Goal: Task Accomplishment & Management: Manage account settings

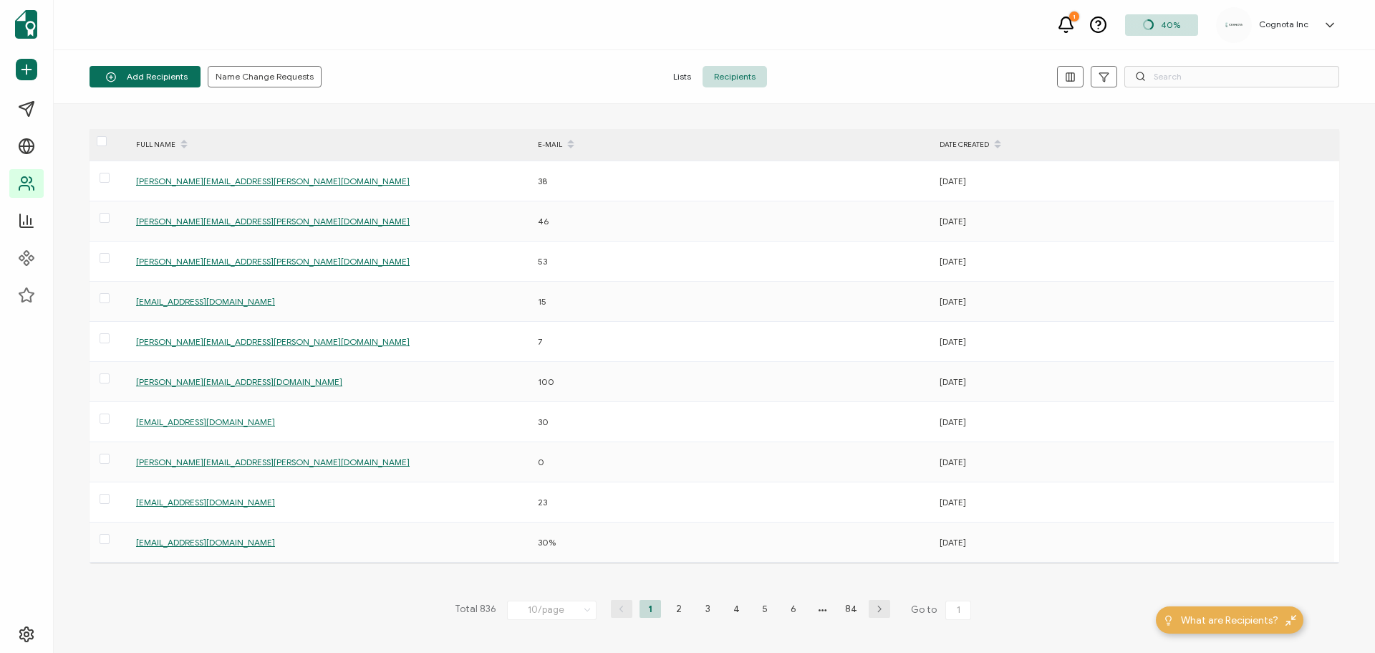
click at [185, 146] on icon at bounding box center [184, 148] width 7 height 7
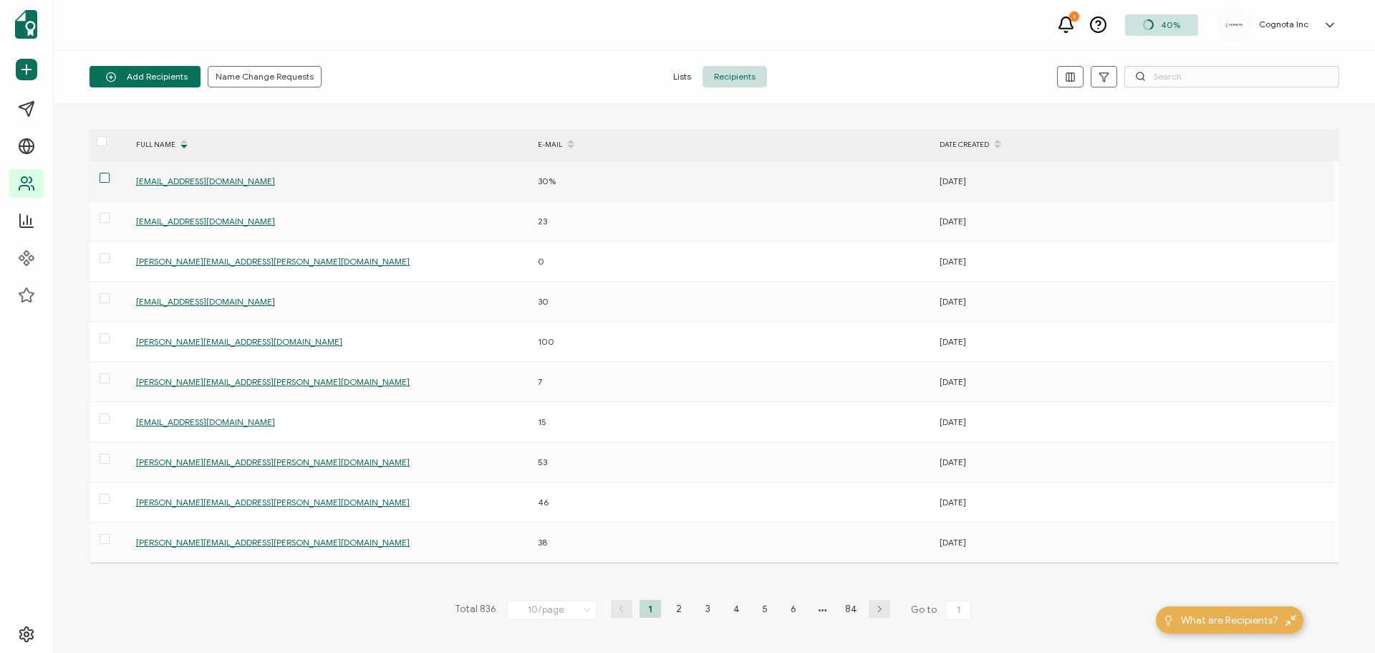
click at [106, 179] on span at bounding box center [105, 178] width 10 height 10
click at [110, 173] on input "checkbox" at bounding box center [110, 173] width 0 height 0
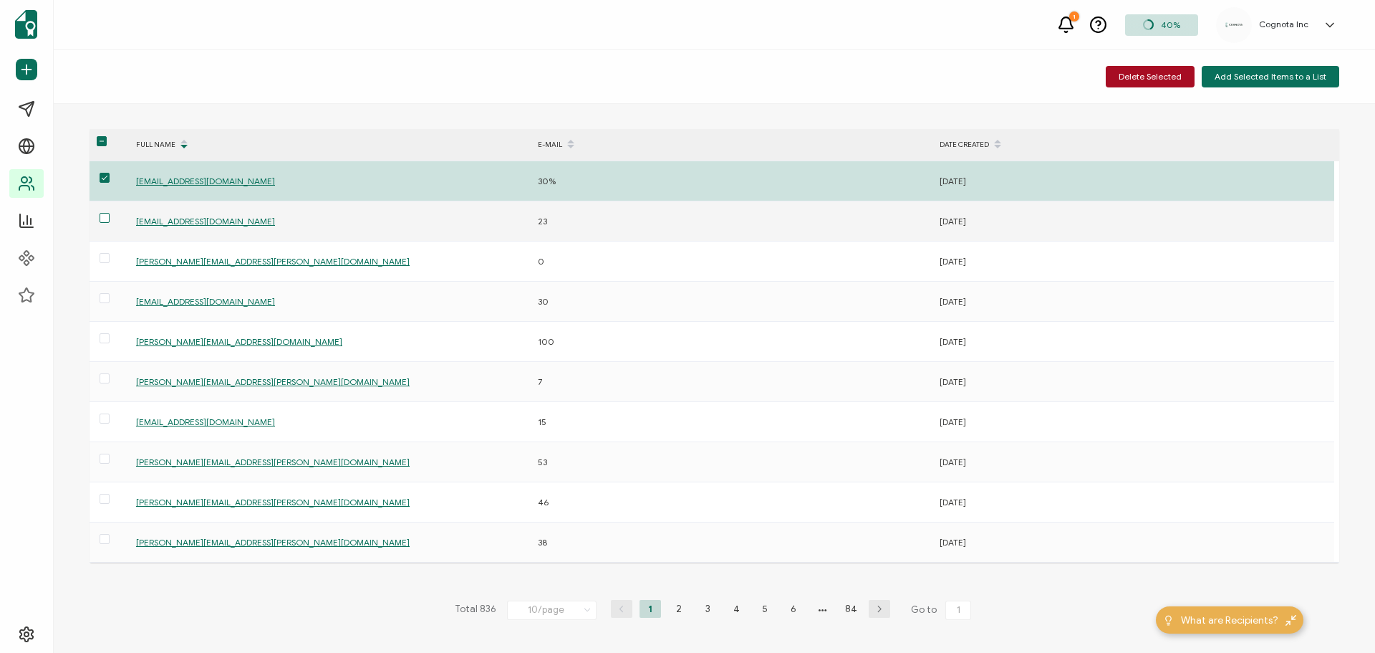
click at [107, 217] on span at bounding box center [105, 218] width 10 height 10
click at [110, 213] on input "checkbox" at bounding box center [110, 213] width 0 height 0
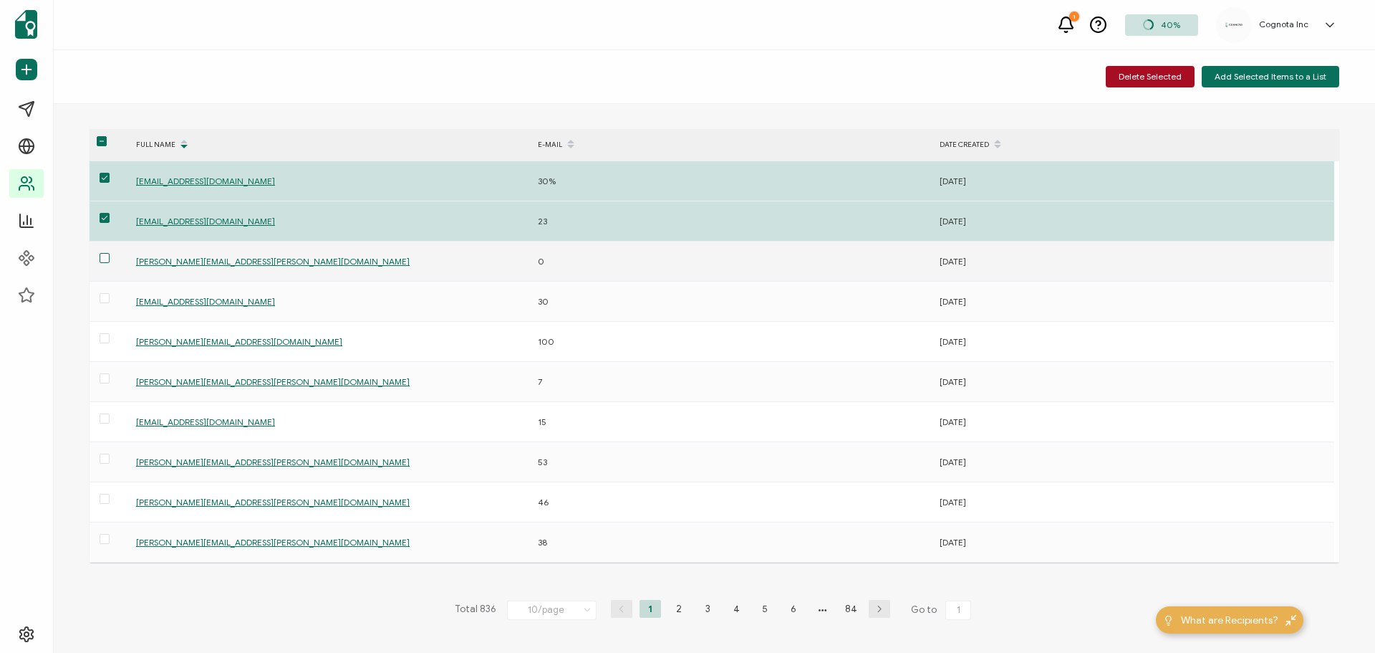
click at [105, 261] on span at bounding box center [105, 258] width 10 height 10
click at [110, 253] on input "checkbox" at bounding box center [110, 253] width 0 height 0
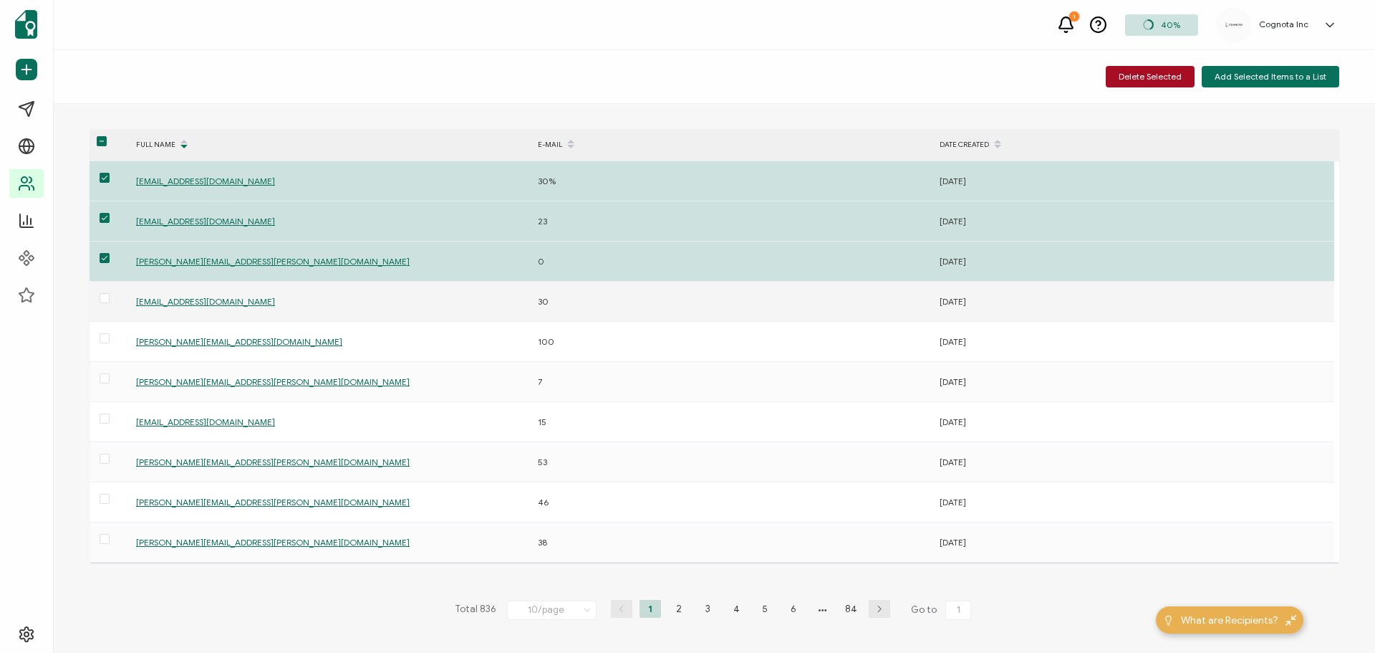
click at [103, 303] on span at bounding box center [105, 299] width 10 height 12
click at [110, 293] on input "checkbox" at bounding box center [110, 293] width 0 height 0
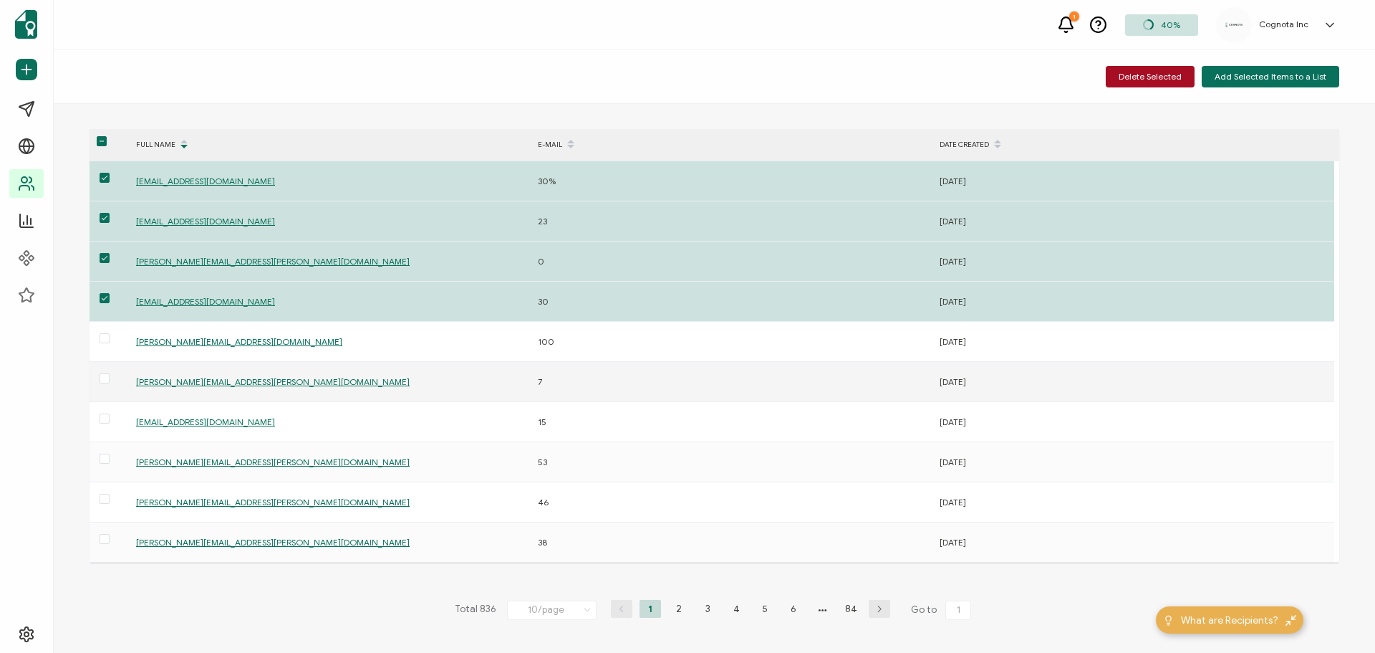
click at [109, 385] on span at bounding box center [105, 379] width 10 height 12
click at [110, 373] on input "checkbox" at bounding box center [110, 373] width 0 height 0
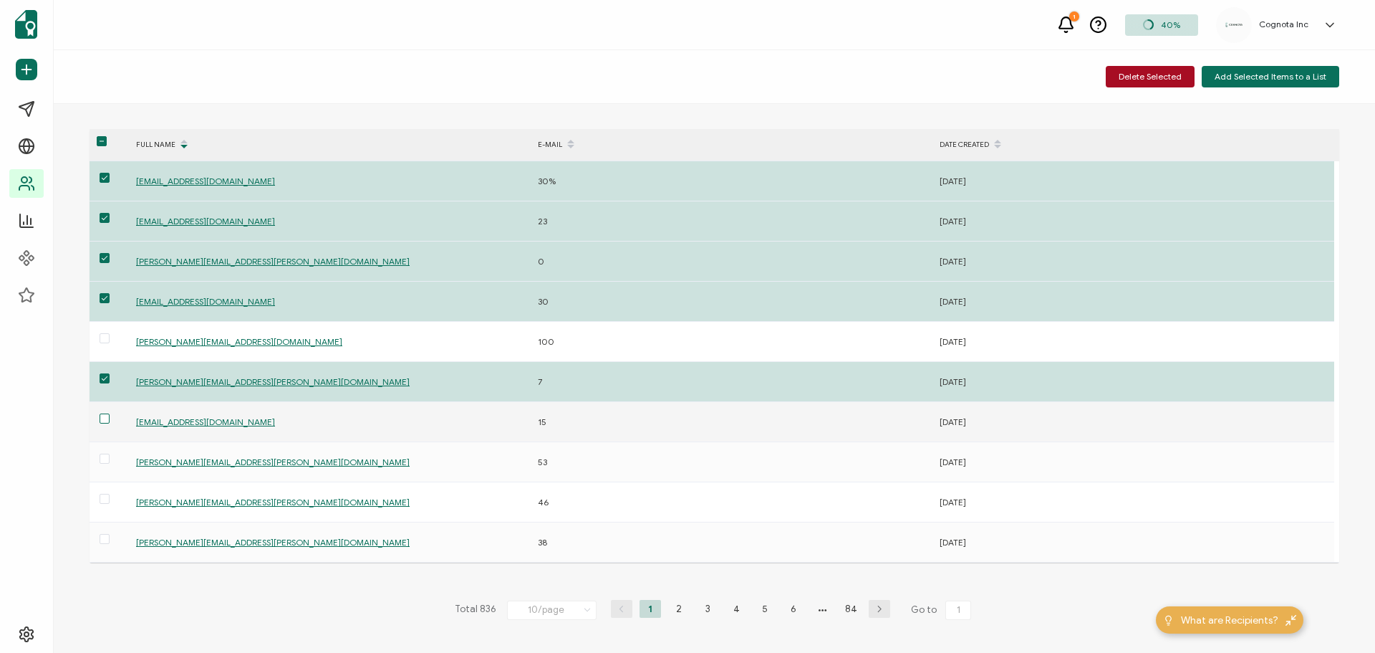
click at [105, 421] on span at bounding box center [105, 418] width 10 height 10
click at [110, 413] on input "checkbox" at bounding box center [110, 413] width 0 height 0
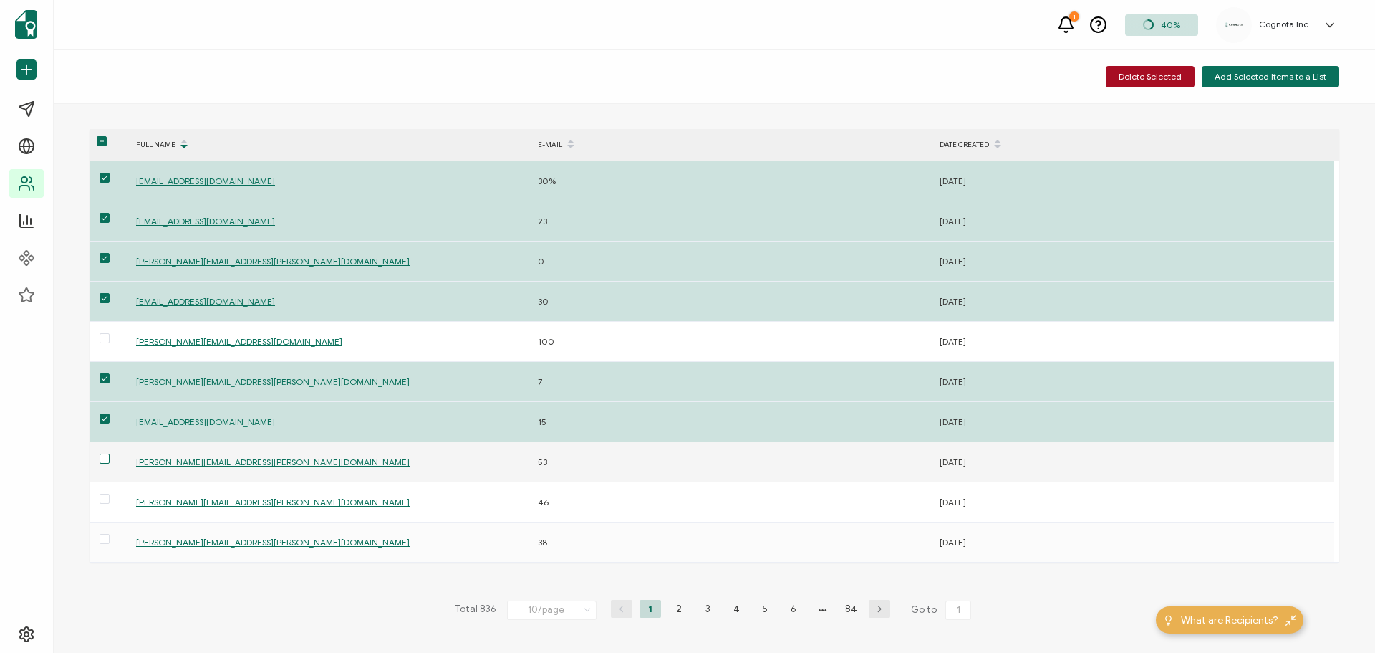
click at [105, 461] on span at bounding box center [105, 458] width 10 height 10
click at [110, 453] on input "checkbox" at bounding box center [110, 453] width 0 height 0
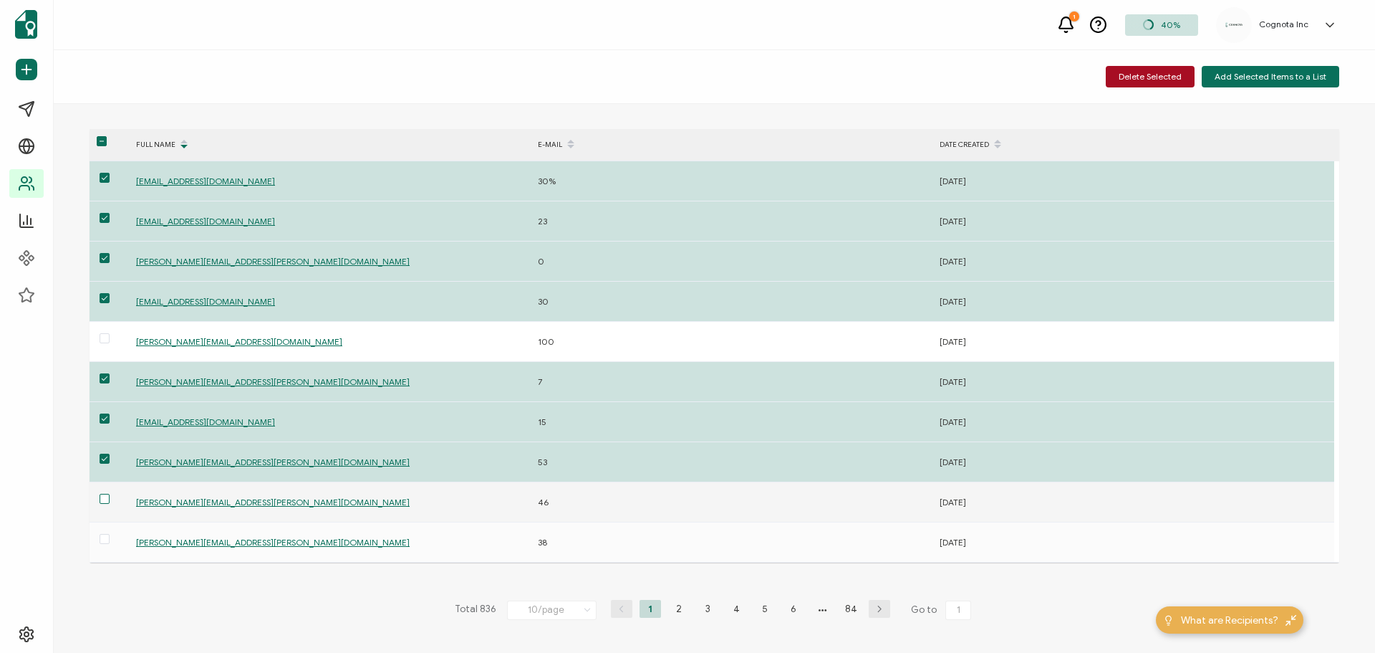
click at [108, 499] on span at bounding box center [105, 499] width 10 height 10
click at [110, 494] on input "checkbox" at bounding box center [110, 494] width 0 height 0
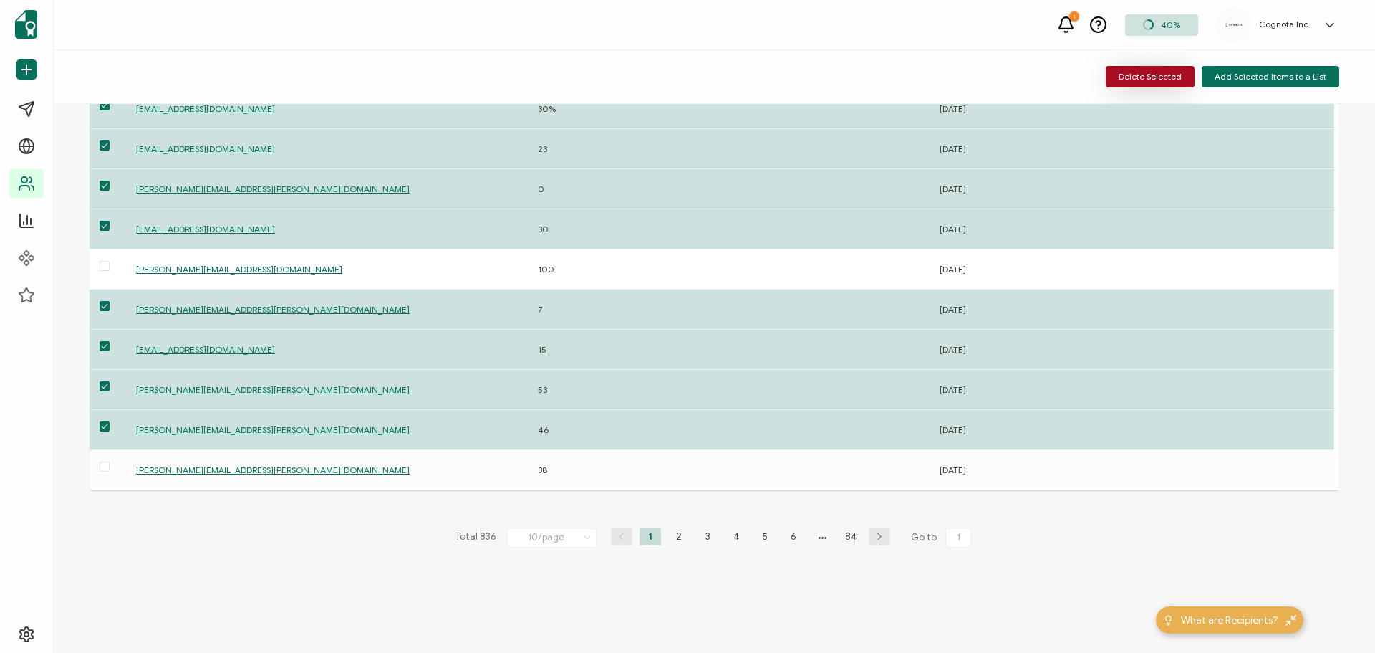
click at [1177, 72] on span "Delete Selected" at bounding box center [1150, 76] width 63 height 9
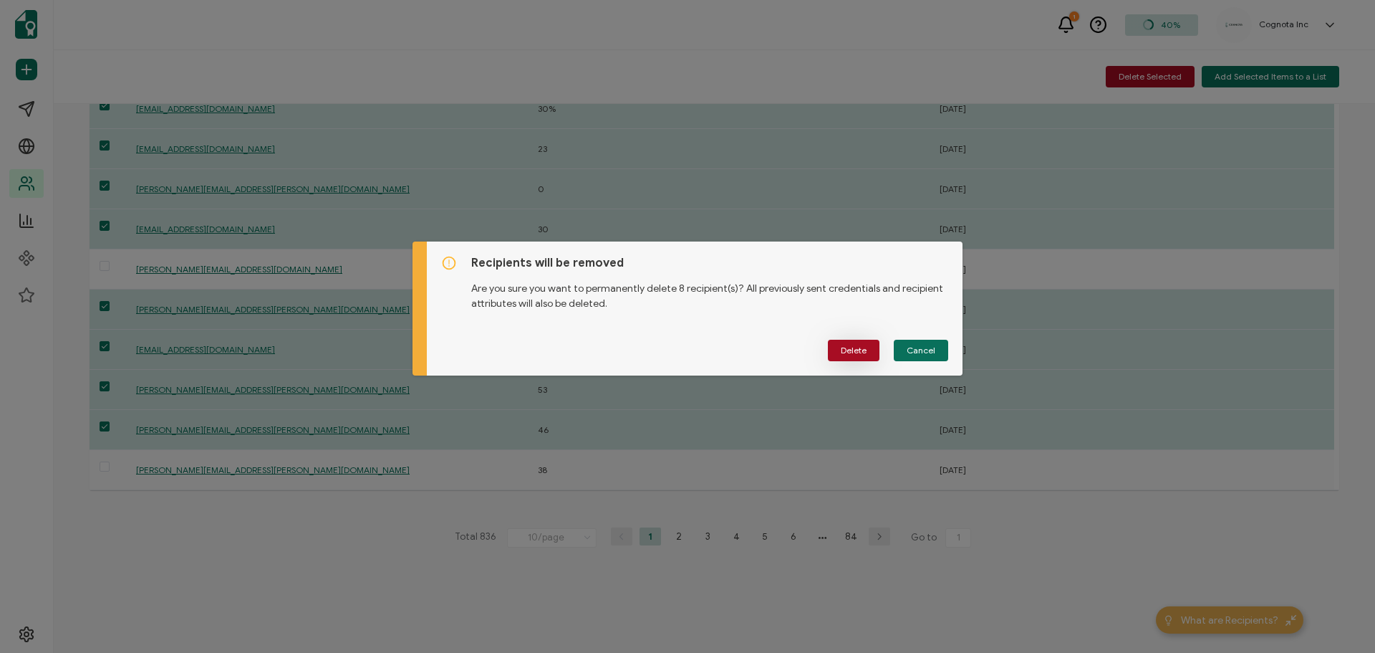
click at [855, 354] on span "Delete" at bounding box center [854, 350] width 26 height 9
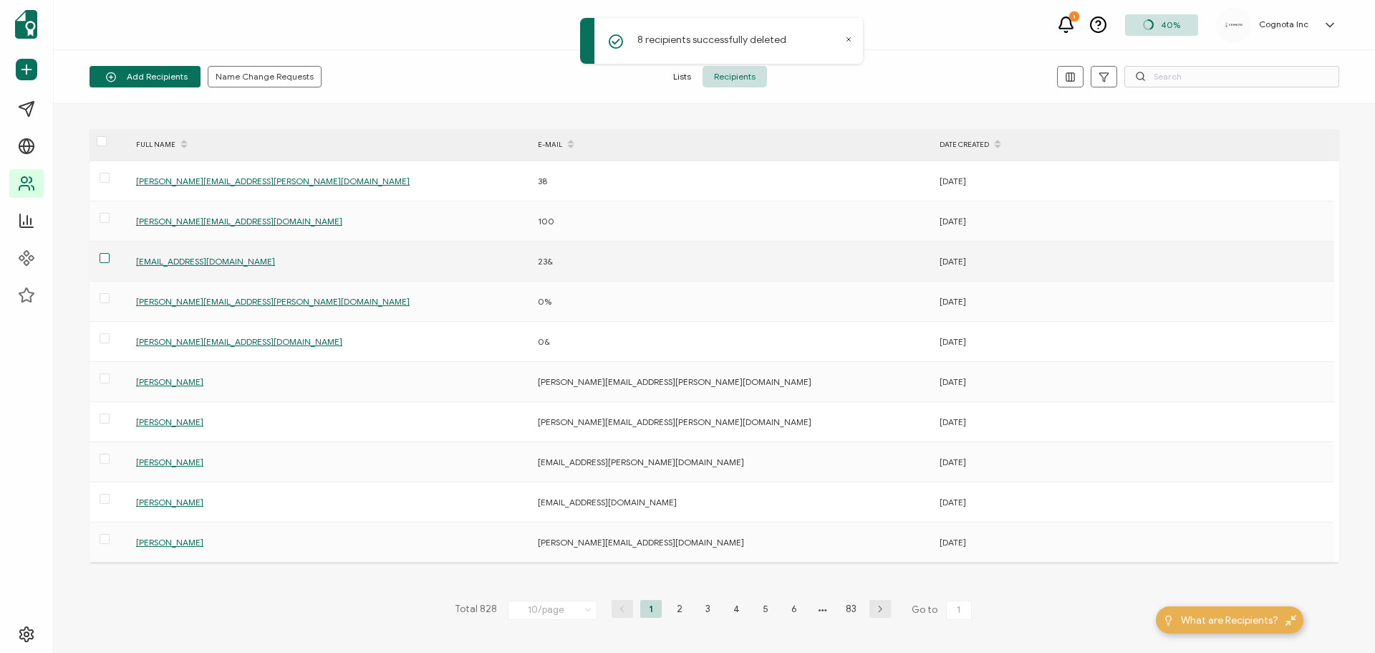
click at [108, 259] on span at bounding box center [105, 258] width 10 height 10
click at [110, 253] on input "checkbox" at bounding box center [110, 253] width 0 height 0
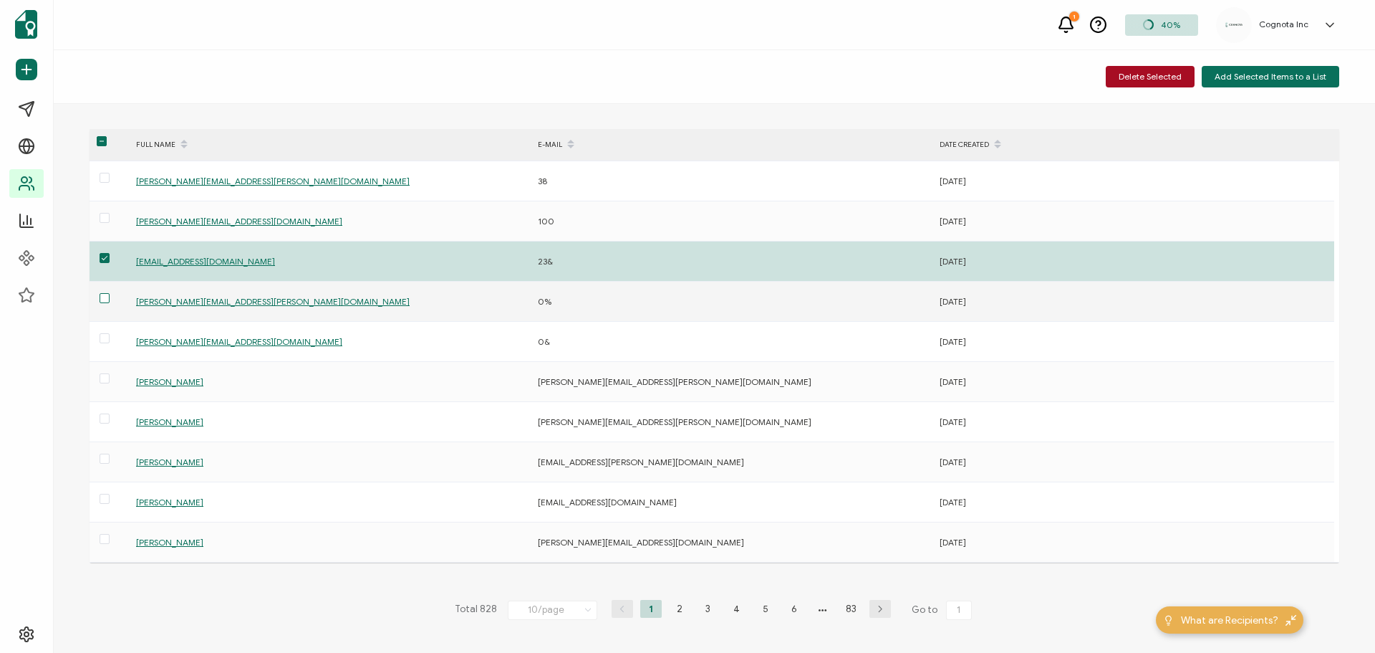
click at [107, 298] on span at bounding box center [105, 298] width 10 height 10
click at [110, 293] on input "checkbox" at bounding box center [110, 293] width 0 height 0
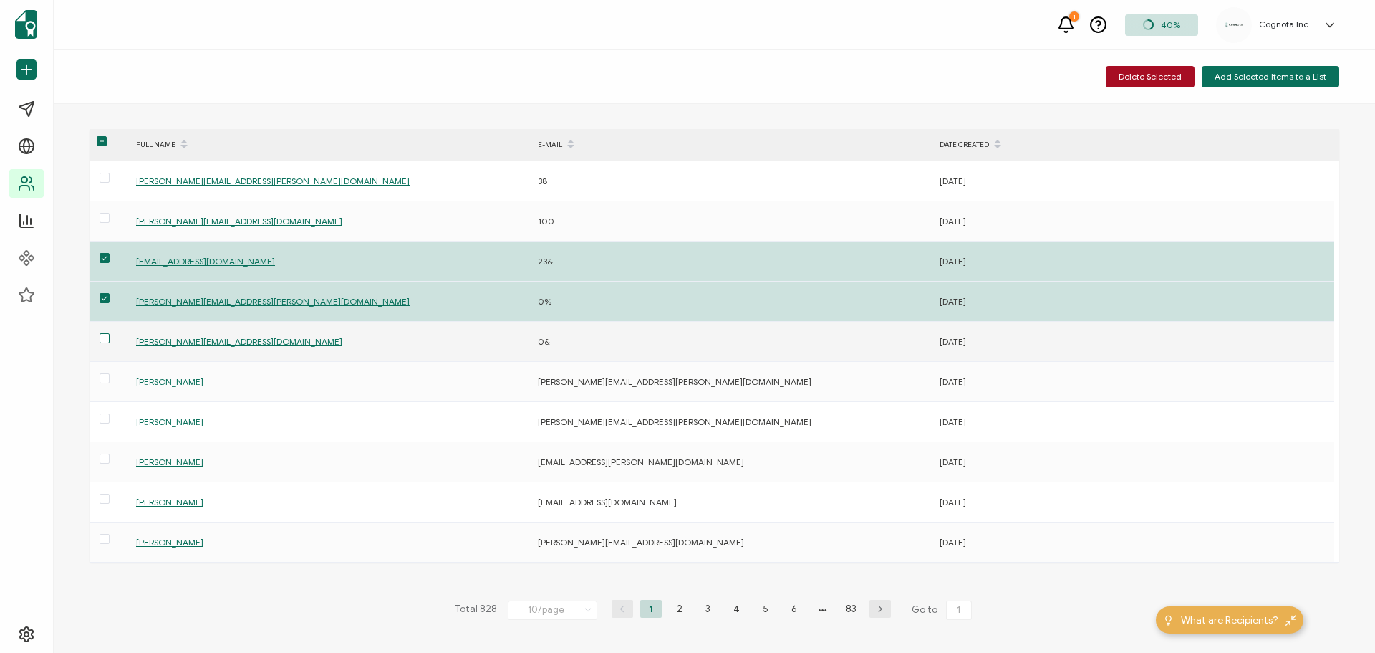
click at [105, 340] on span at bounding box center [105, 338] width 10 height 10
click at [110, 333] on input "checkbox" at bounding box center [110, 333] width 0 height 0
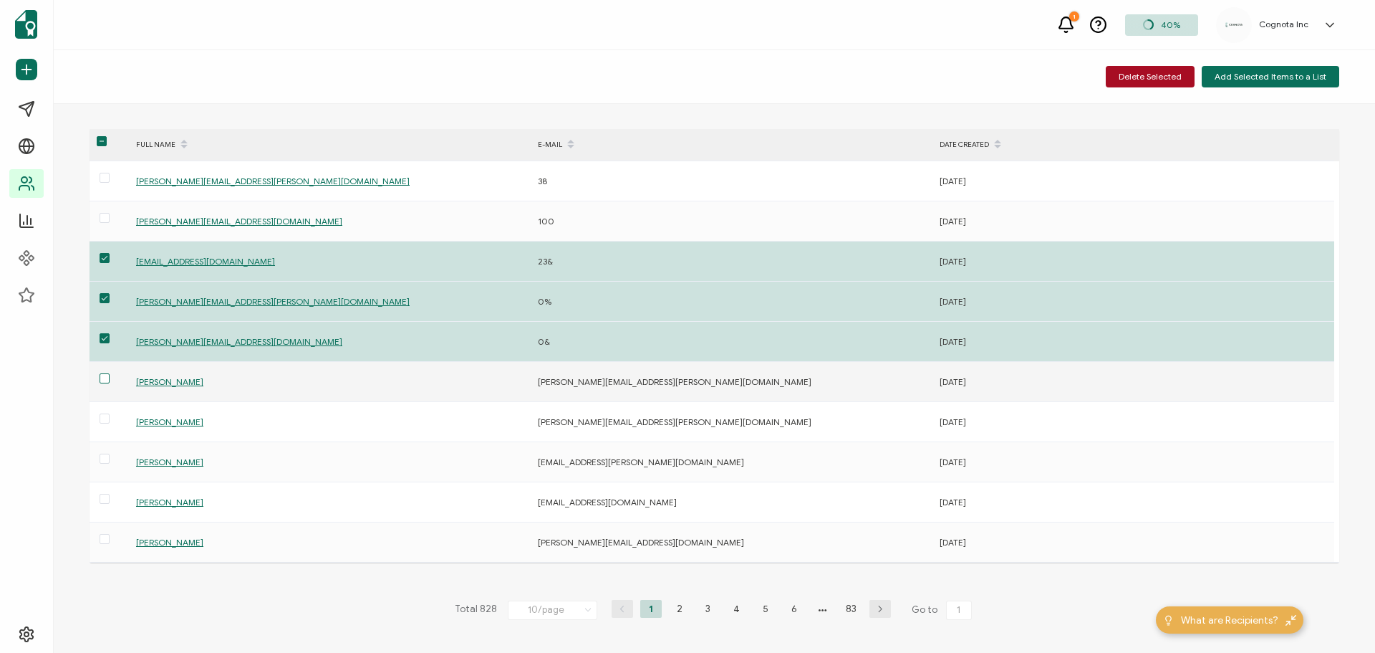
click at [109, 383] on span at bounding box center [105, 378] width 10 height 10
click at [110, 373] on input "checkbox" at bounding box center [110, 373] width 0 height 0
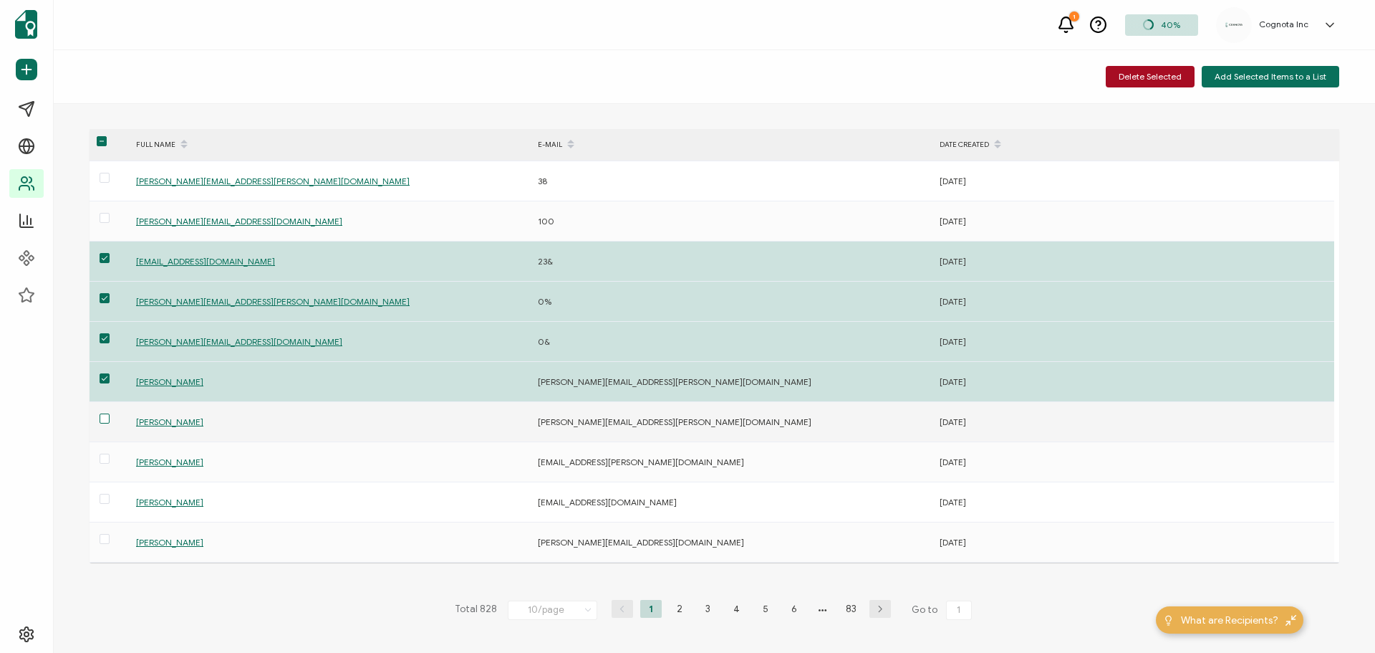
click at [105, 421] on span at bounding box center [105, 418] width 10 height 10
click at [110, 413] on input "checkbox" at bounding box center [110, 413] width 0 height 0
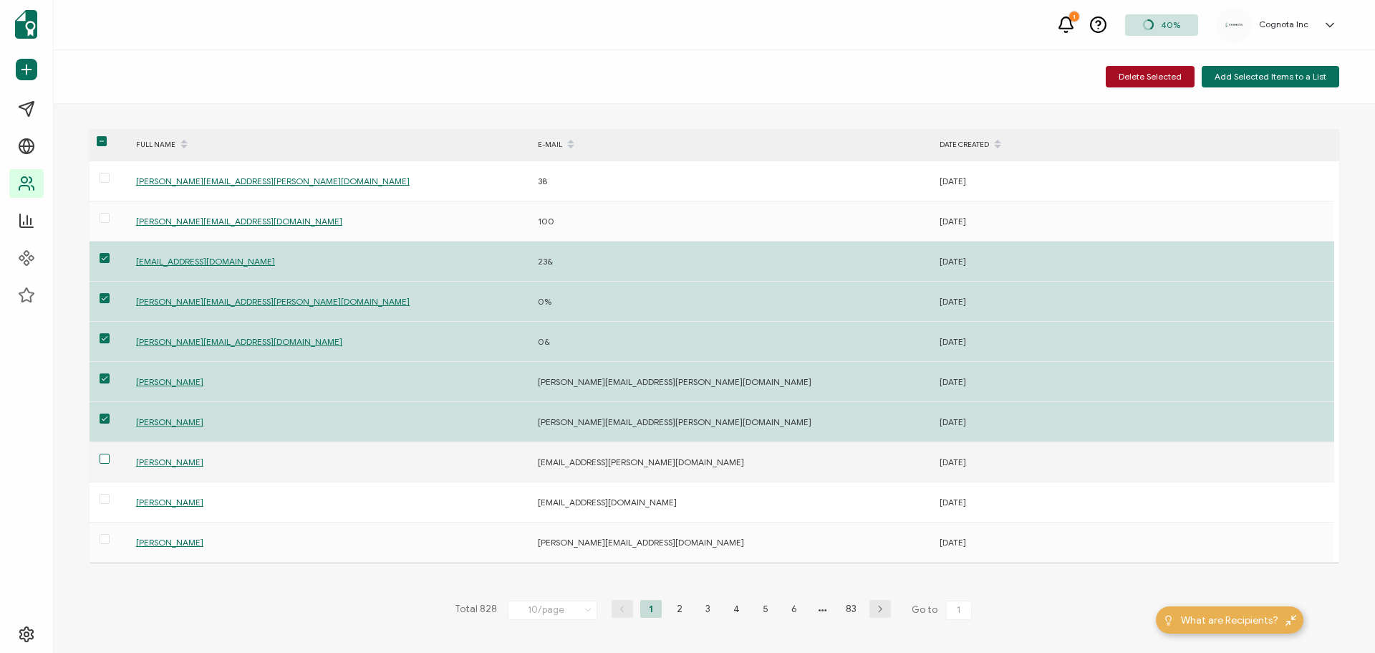
click at [105, 456] on span at bounding box center [105, 458] width 10 height 10
click at [110, 453] on input "checkbox" at bounding box center [110, 453] width 0 height 0
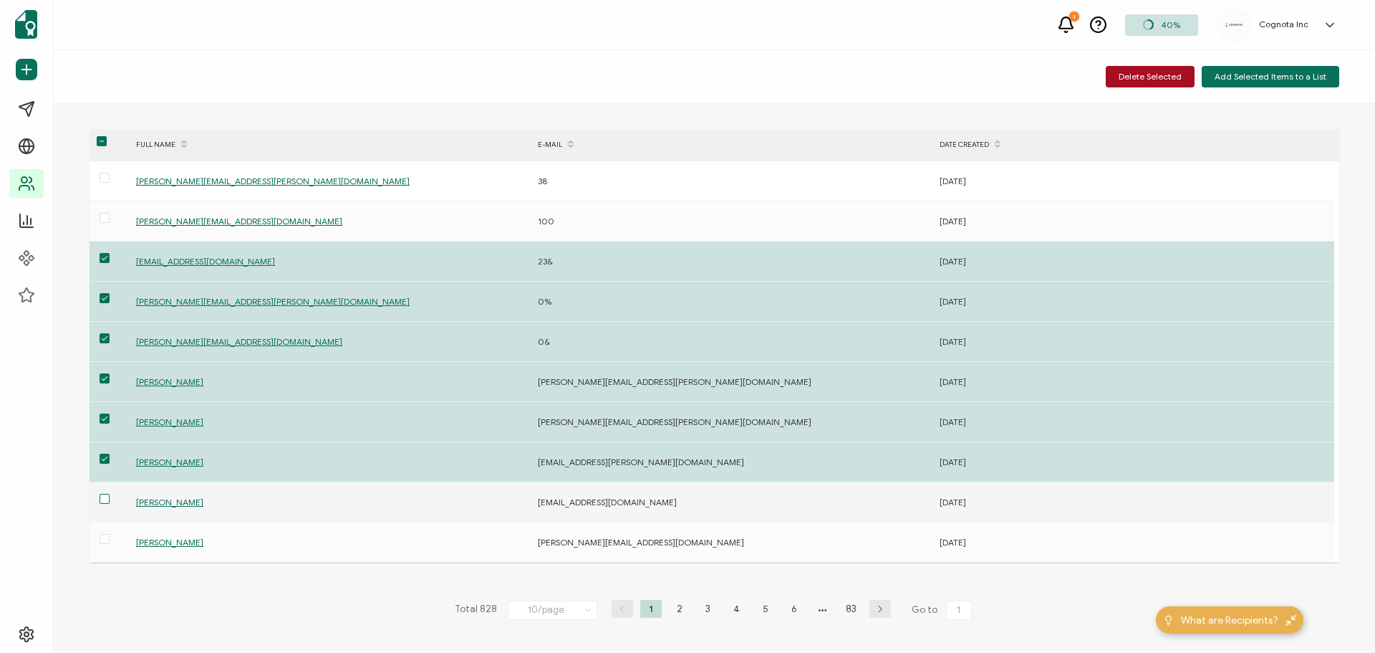
click at [108, 497] on span at bounding box center [105, 499] width 10 height 10
click at [110, 494] on input "checkbox" at bounding box center [110, 494] width 0 height 0
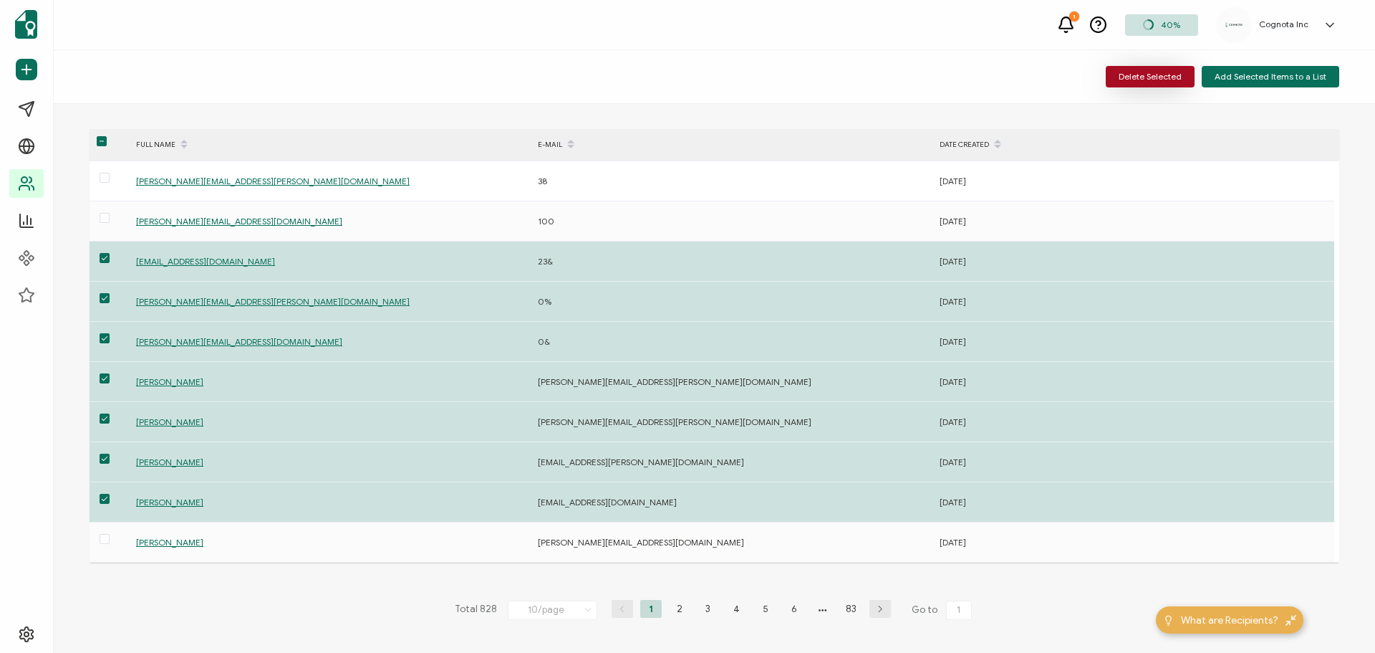
click at [1161, 74] on span "Delete Selected" at bounding box center [1150, 76] width 63 height 9
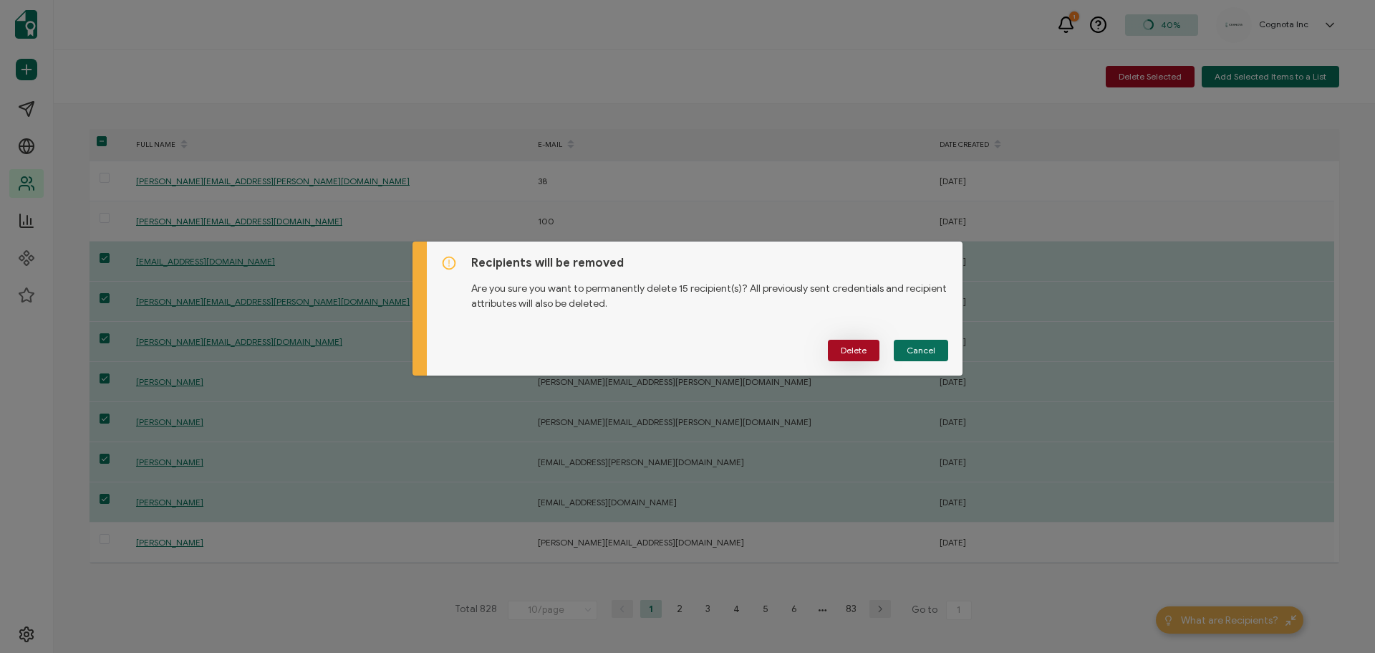
click at [860, 353] on span "Delete" at bounding box center [854, 350] width 26 height 9
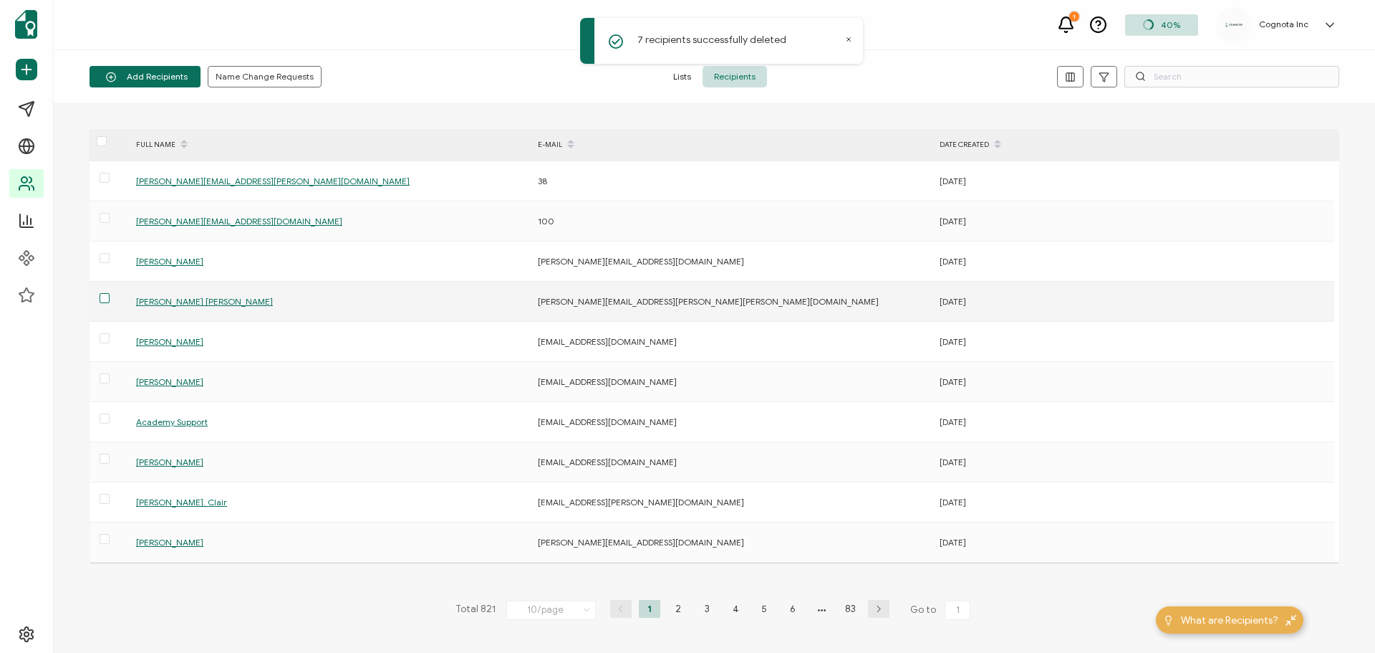
click at [105, 299] on span at bounding box center [105, 298] width 10 height 10
click at [110, 293] on input "checkbox" at bounding box center [110, 293] width 0 height 0
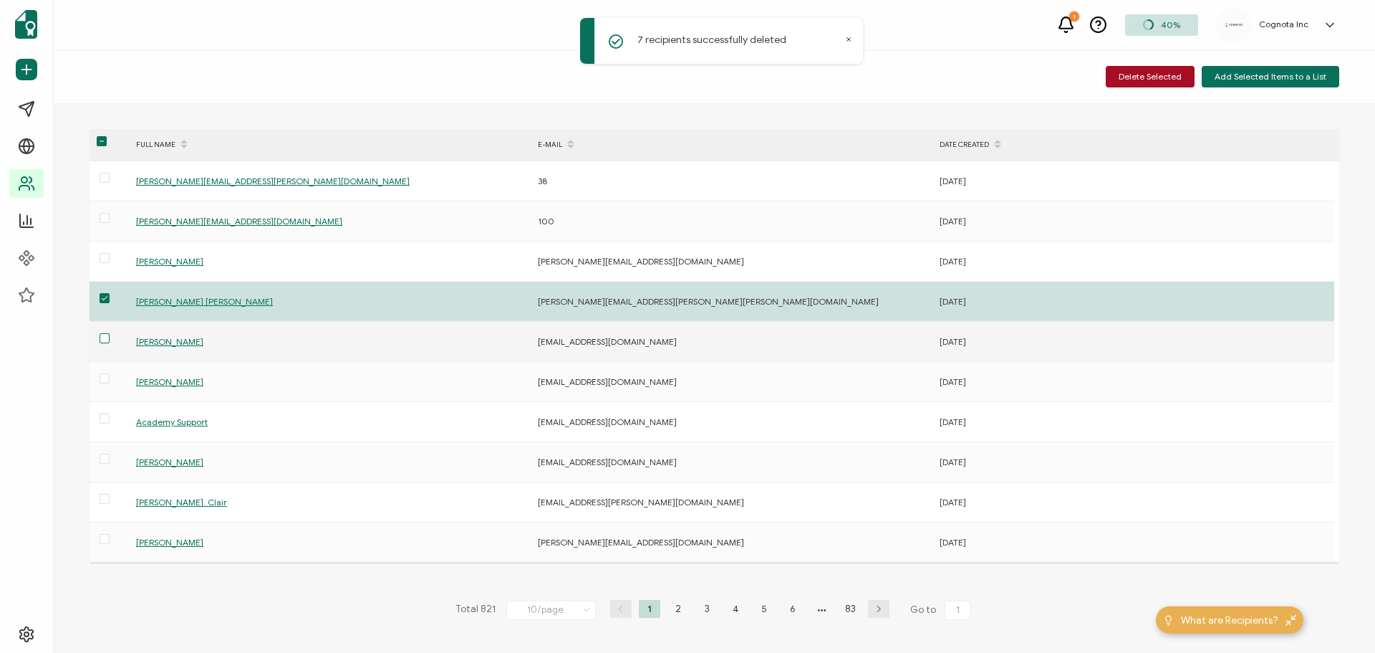
click at [107, 338] on span at bounding box center [105, 338] width 10 height 10
click at [110, 333] on input "checkbox" at bounding box center [110, 333] width 0 height 0
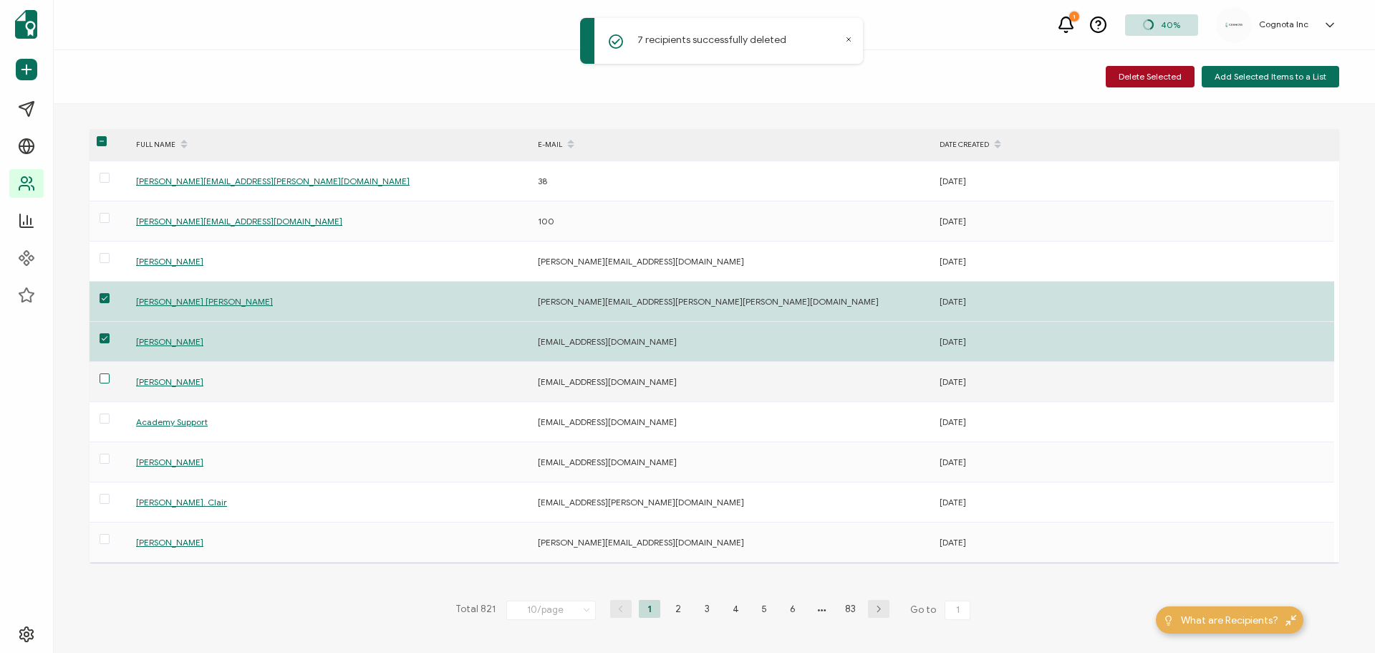
click at [105, 381] on span at bounding box center [105, 378] width 10 height 10
click at [110, 373] on input "checkbox" at bounding box center [110, 373] width 0 height 0
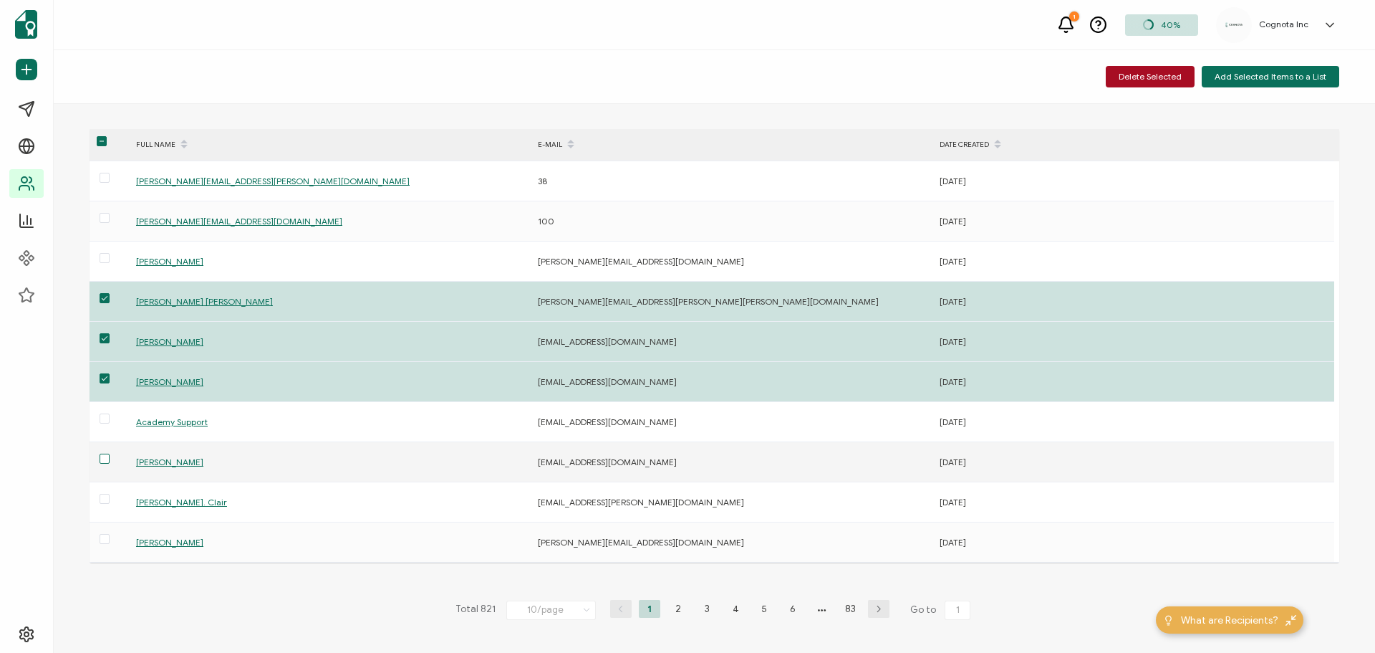
click at [109, 461] on span at bounding box center [105, 458] width 10 height 10
click at [110, 453] on input "checkbox" at bounding box center [110, 453] width 0 height 0
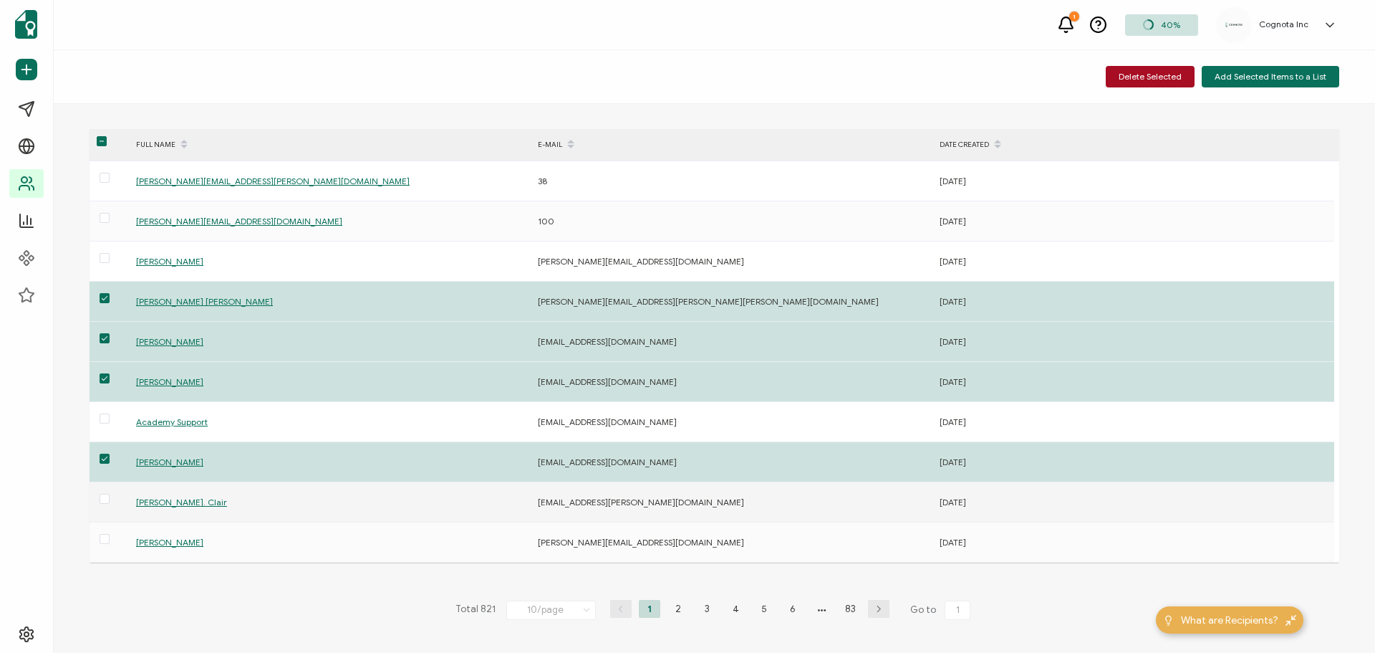
click at [109, 504] on span at bounding box center [105, 500] width 10 height 12
click at [110, 494] on input "checkbox" at bounding box center [110, 494] width 0 height 0
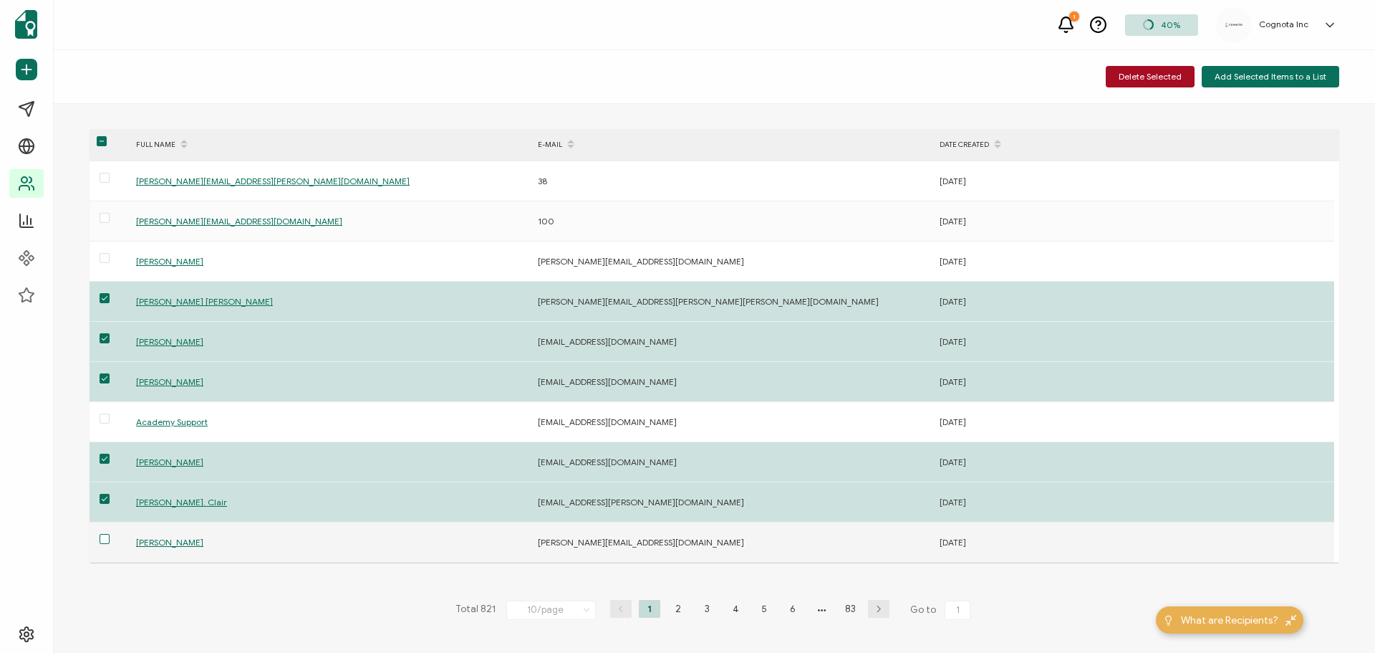
click at [109, 539] on span at bounding box center [105, 539] width 10 height 10
click at [110, 534] on input "checkbox" at bounding box center [110, 534] width 0 height 0
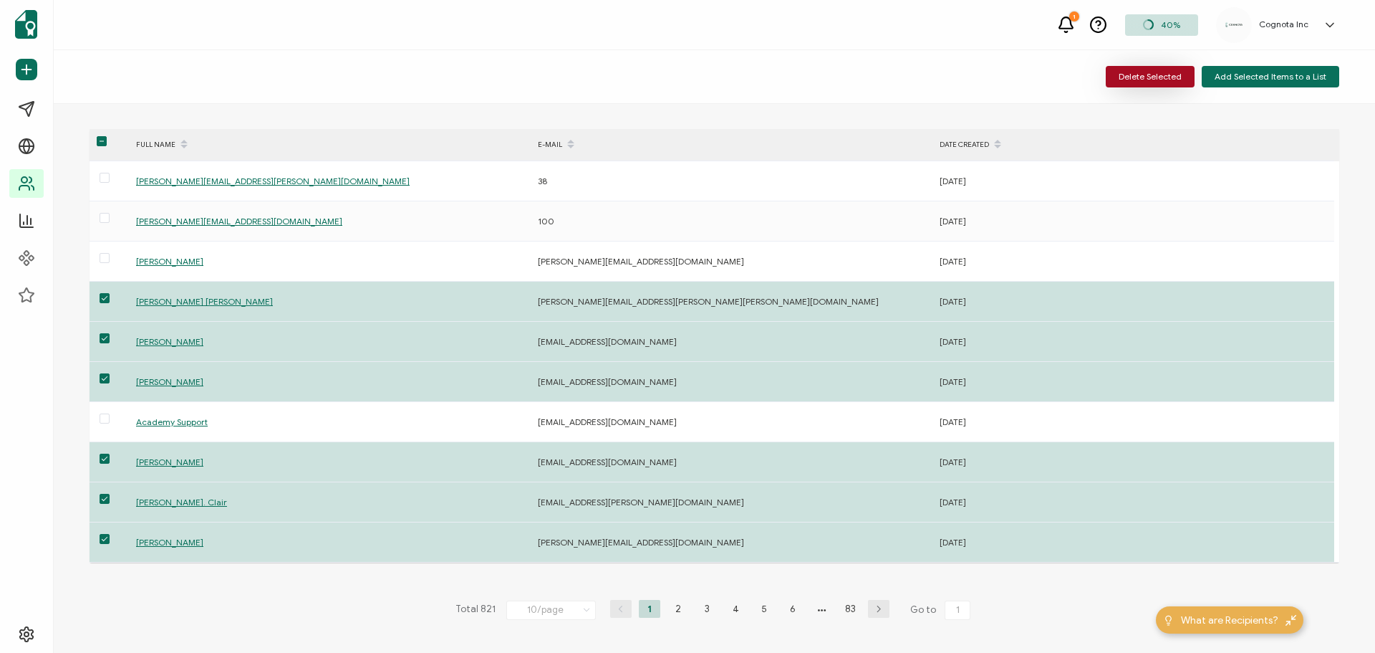
click at [1165, 78] on span "Delete Selected" at bounding box center [1150, 76] width 63 height 9
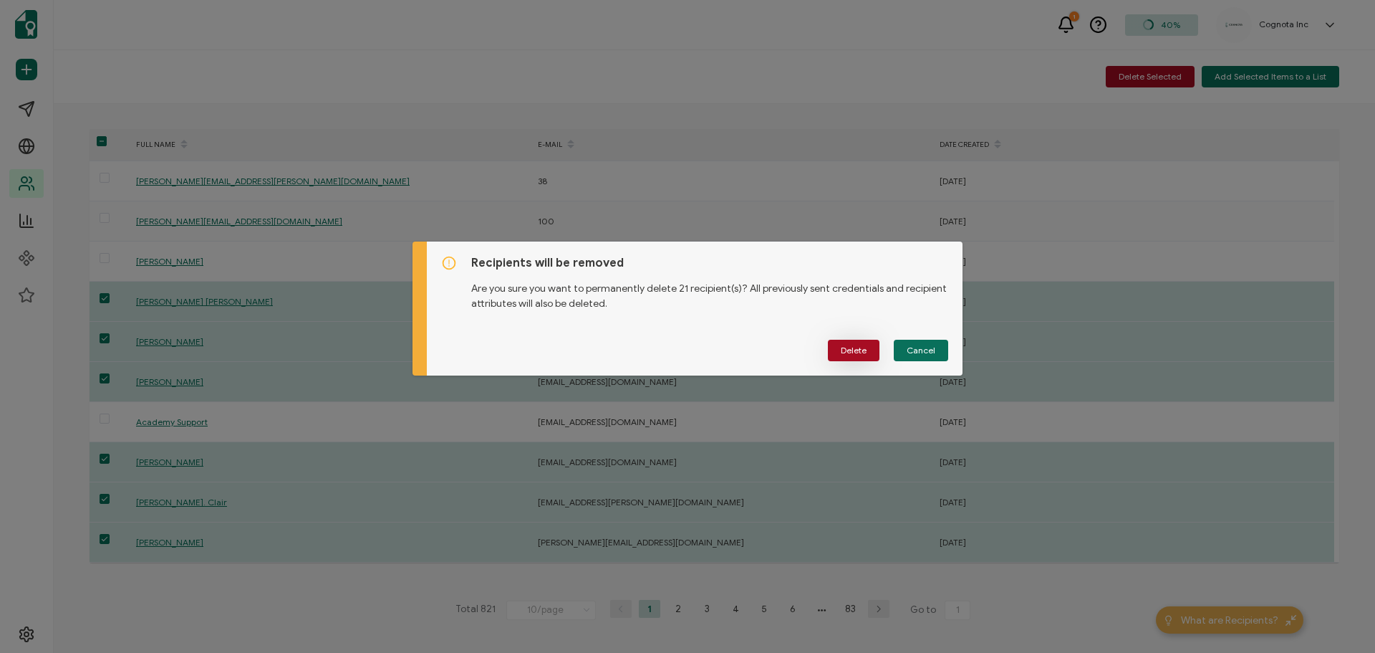
click at [860, 353] on span "Delete" at bounding box center [854, 350] width 26 height 9
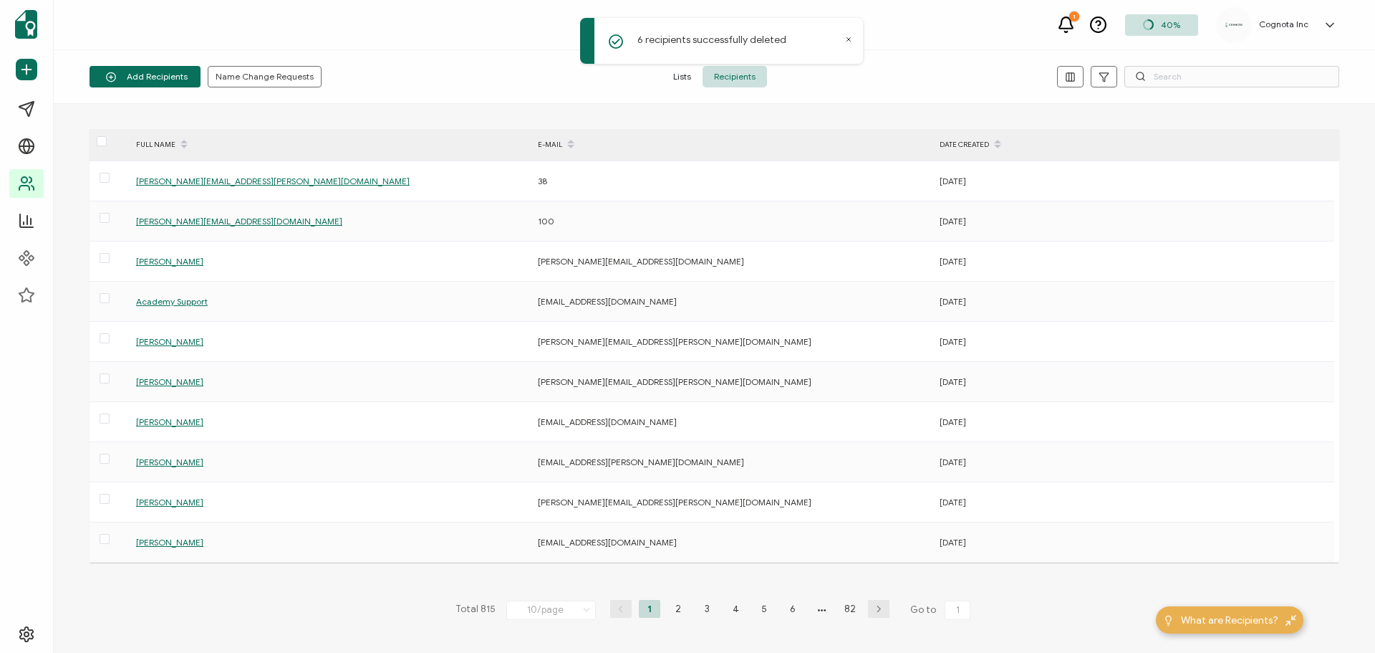
click at [849, 42] on icon at bounding box center [848, 39] width 7 height 7
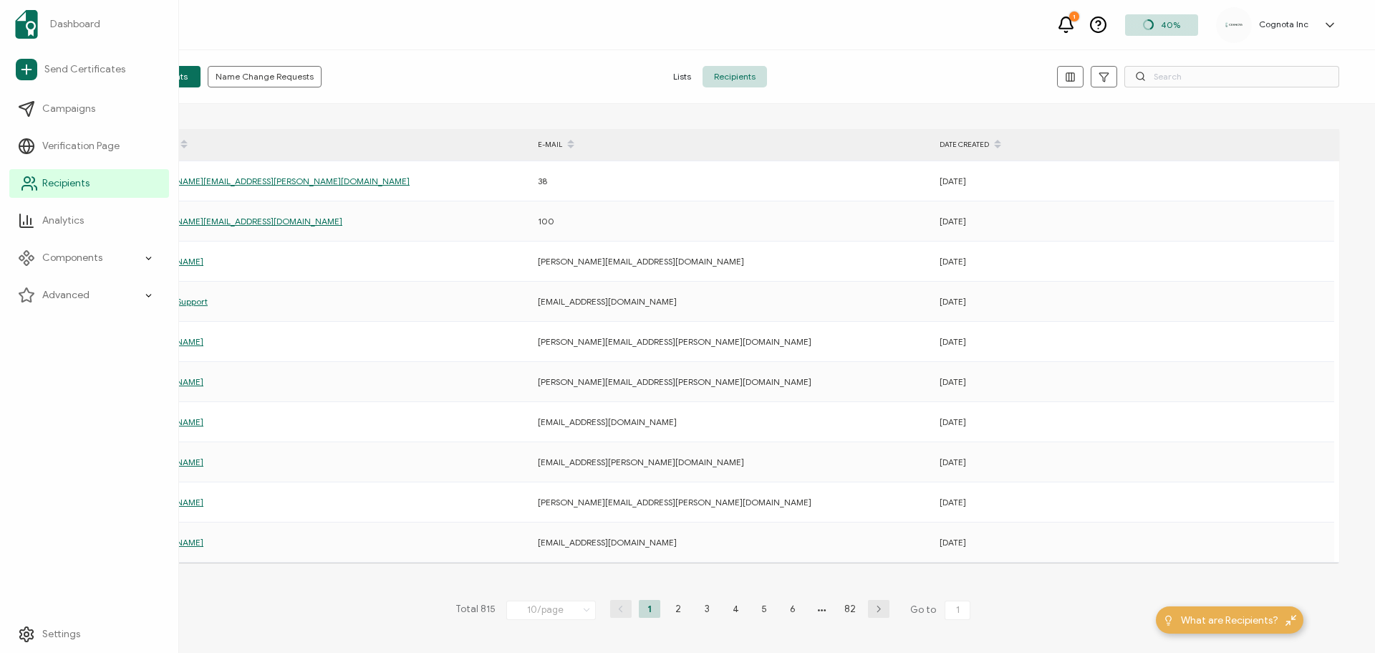
click at [54, 186] on span "Recipients" at bounding box center [65, 183] width 47 height 14
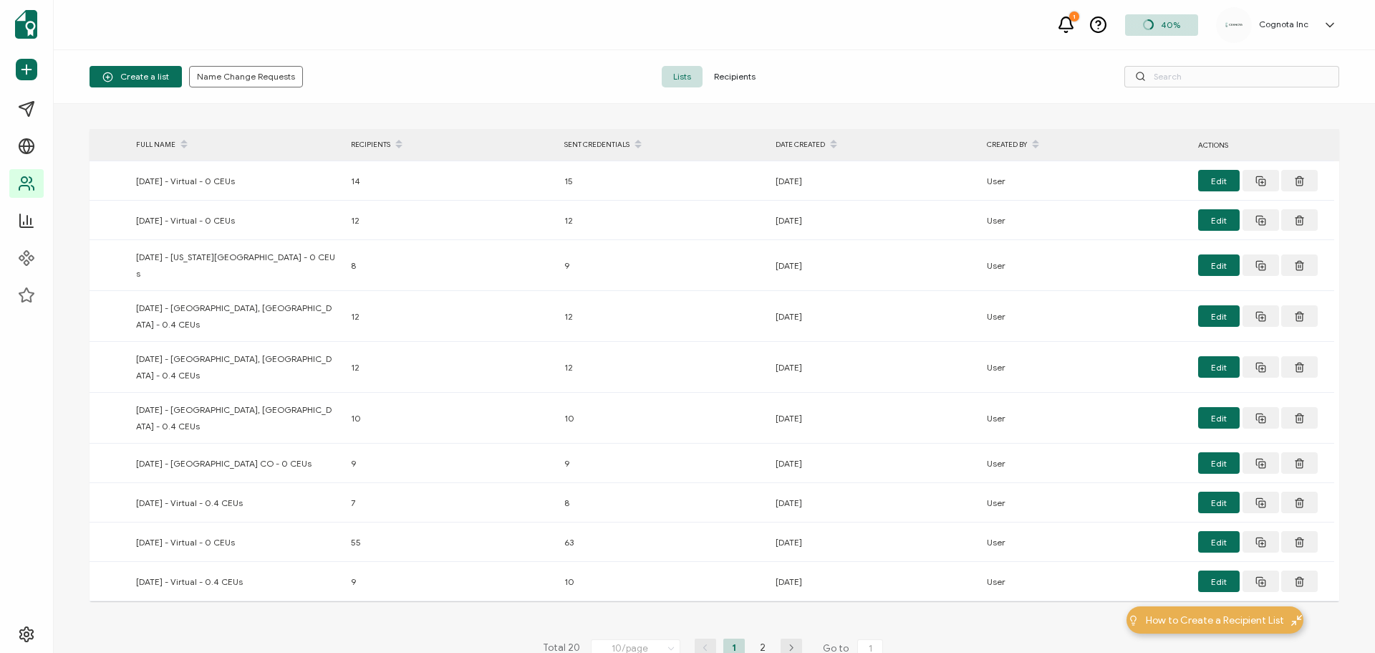
click at [743, 77] on span "Recipients" at bounding box center [735, 76] width 64 height 21
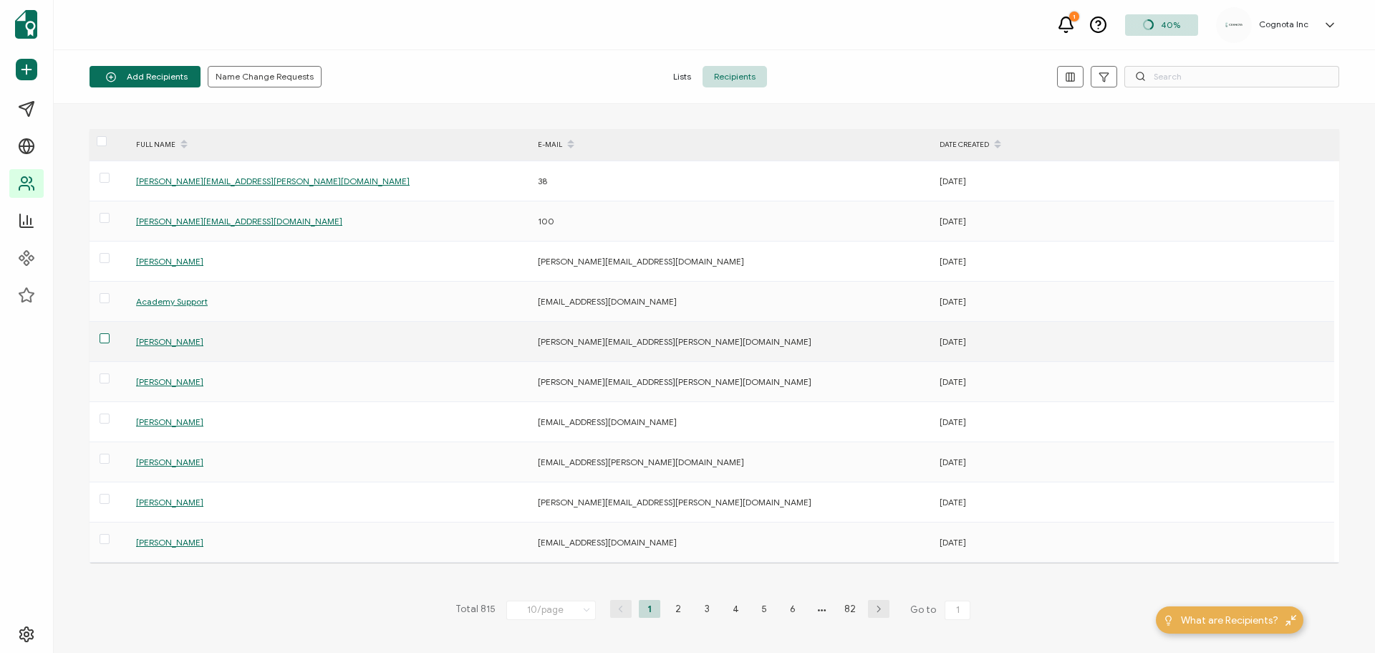
click at [106, 340] on span at bounding box center [105, 338] width 10 height 10
click at [110, 333] on input "checkbox" at bounding box center [110, 333] width 0 height 0
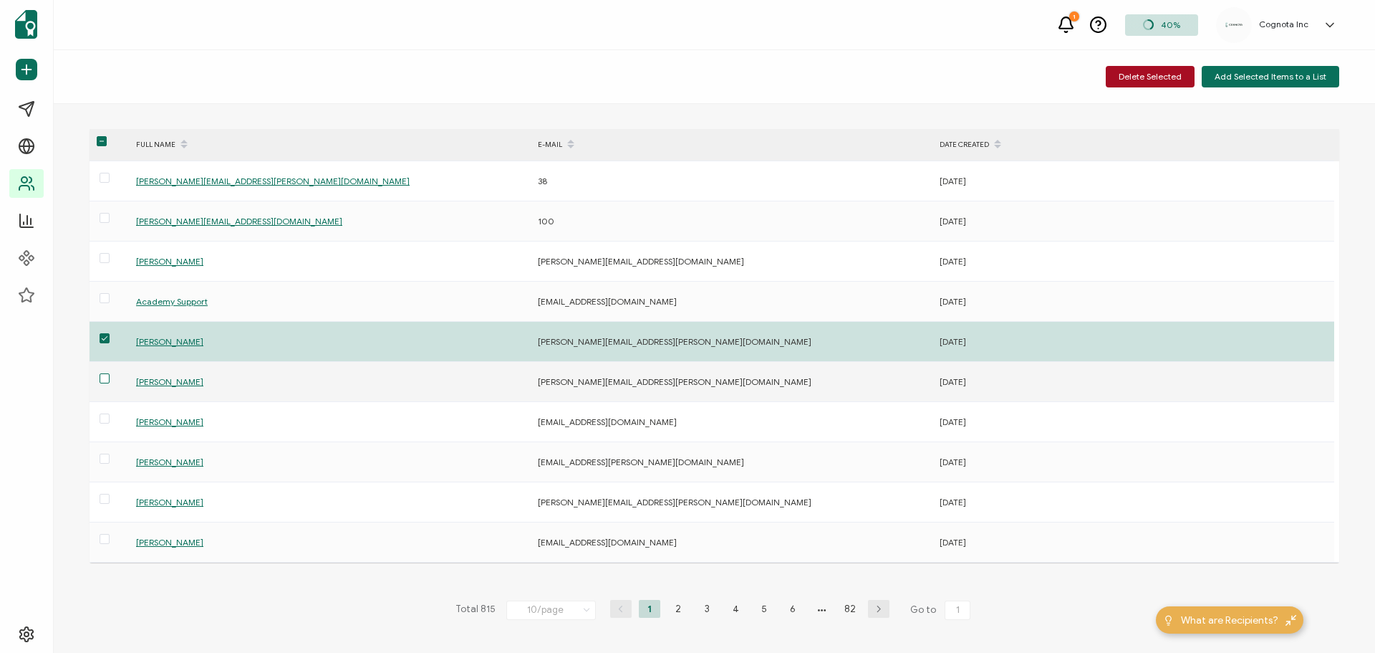
click at [104, 381] on span at bounding box center [105, 378] width 10 height 10
click at [110, 373] on input "checkbox" at bounding box center [110, 373] width 0 height 0
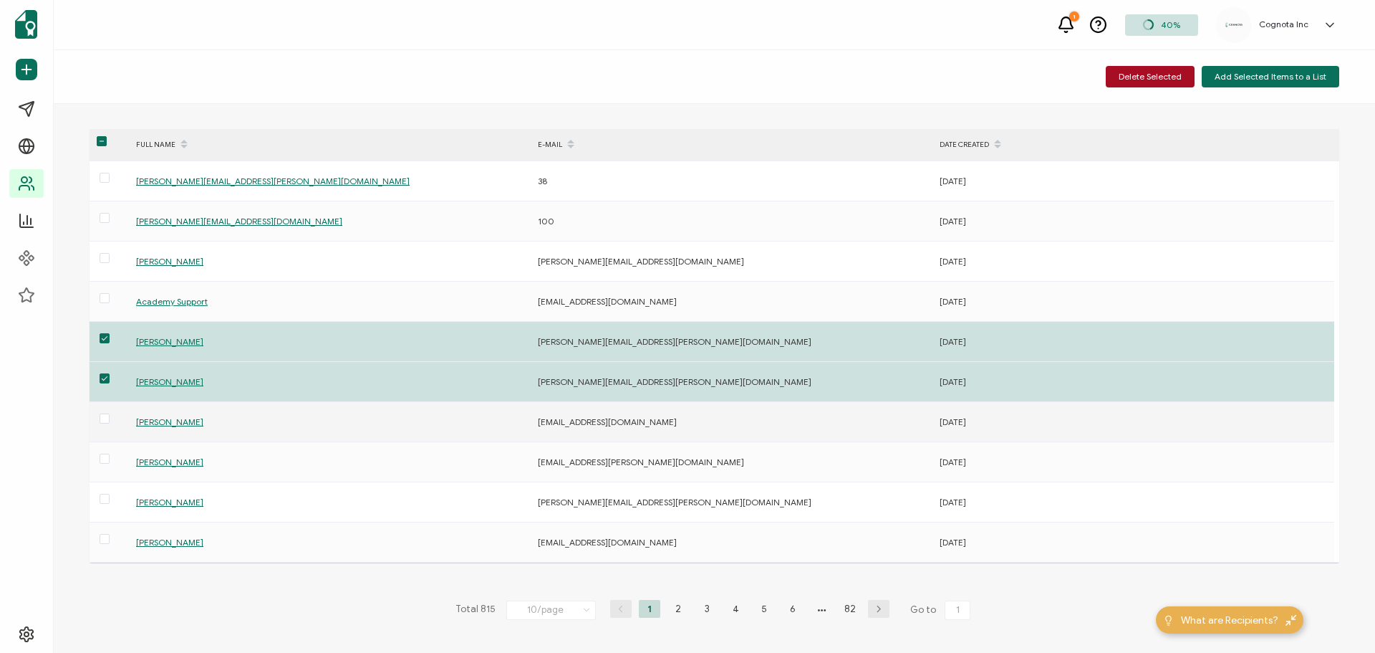
click at [112, 420] on div at bounding box center [109, 421] width 39 height 22
click at [110, 421] on div at bounding box center [109, 421] width 39 height 22
click at [108, 421] on span at bounding box center [105, 418] width 10 height 10
click at [110, 413] on input "checkbox" at bounding box center [110, 413] width 0 height 0
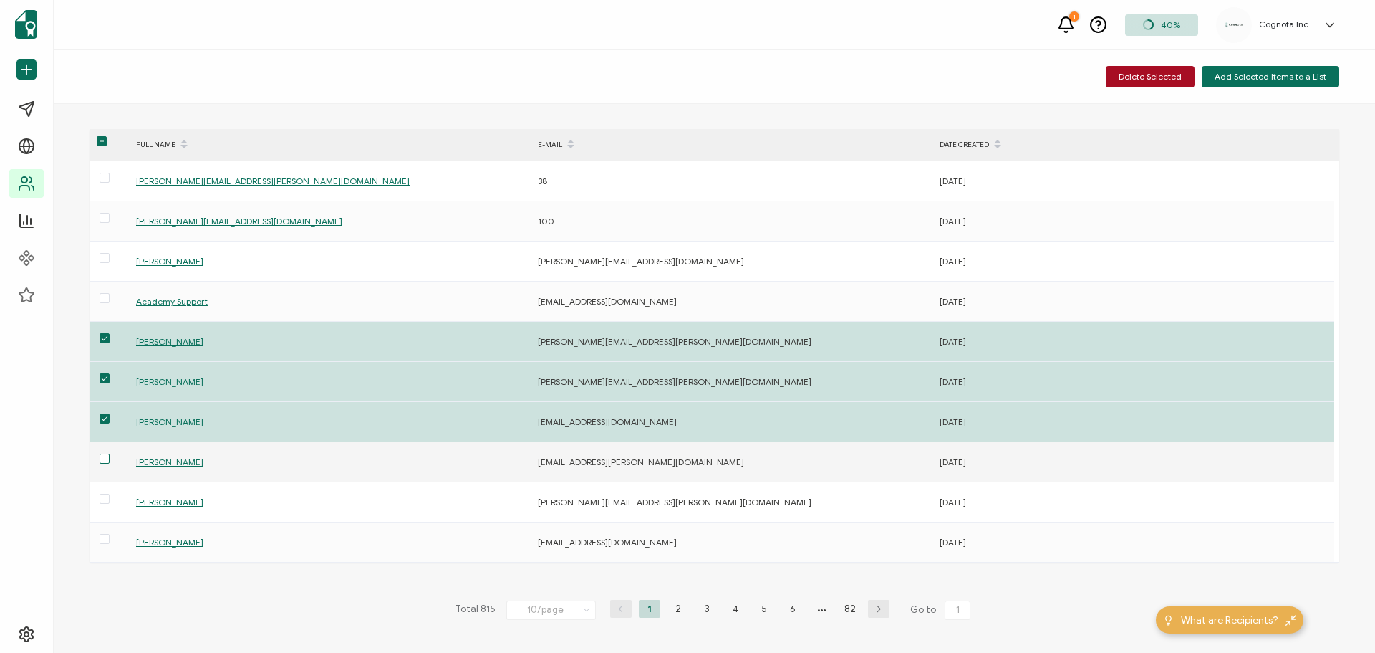
click at [105, 459] on span at bounding box center [105, 458] width 10 height 10
click at [110, 453] on input "checkbox" at bounding box center [110, 453] width 0 height 0
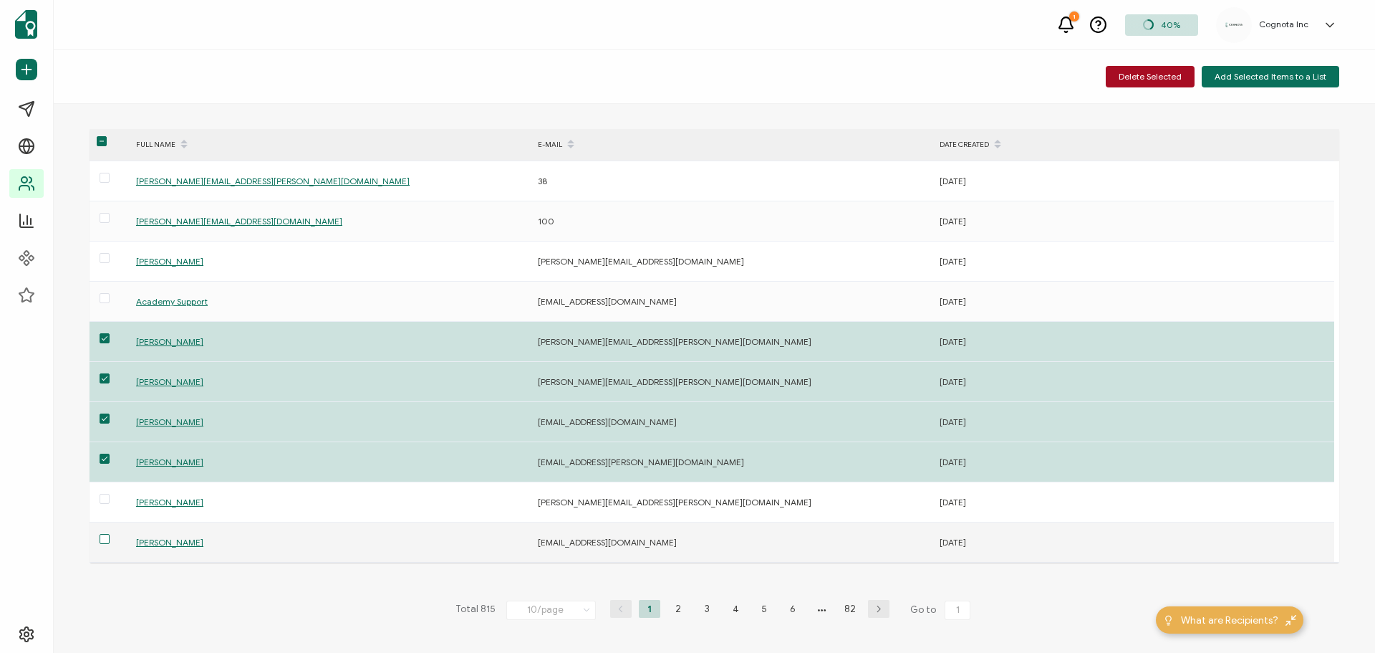
click at [107, 539] on span at bounding box center [105, 539] width 10 height 10
click at [110, 534] on input "checkbox" at bounding box center [110, 534] width 0 height 0
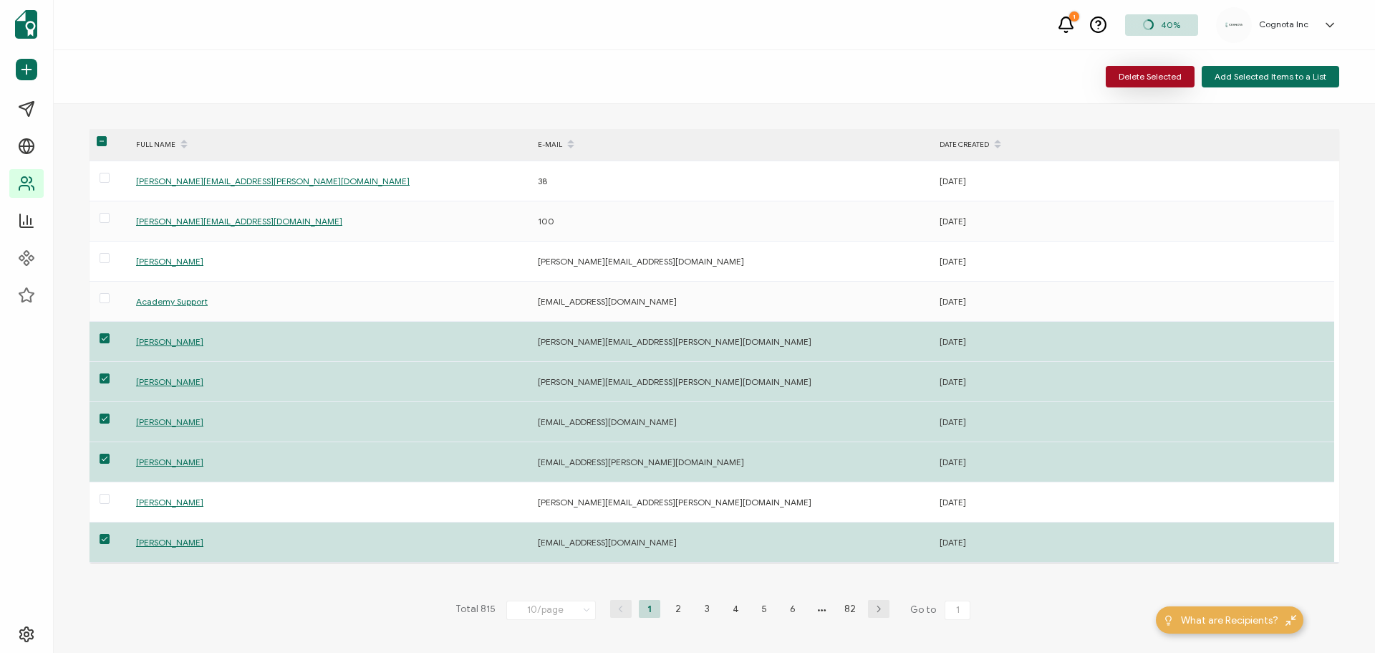
click at [1167, 77] on span "Delete Selected" at bounding box center [1150, 76] width 63 height 9
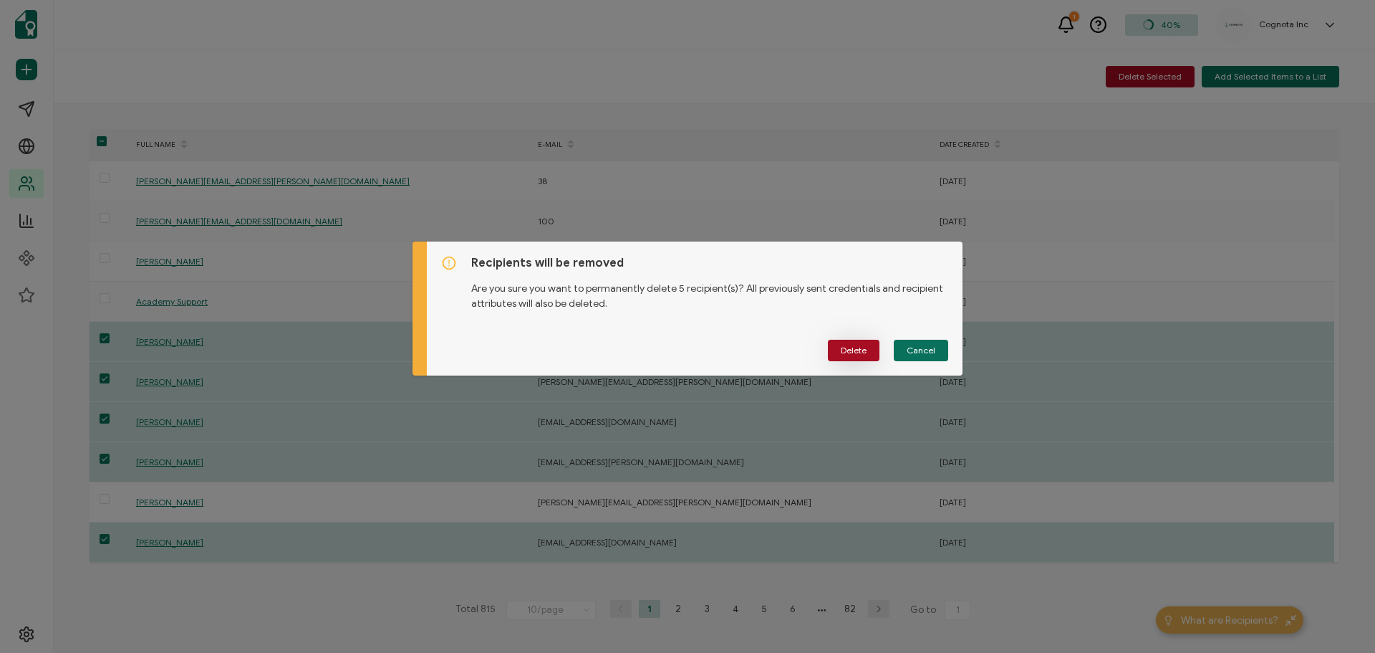
click at [854, 350] on span "Delete" at bounding box center [854, 350] width 26 height 9
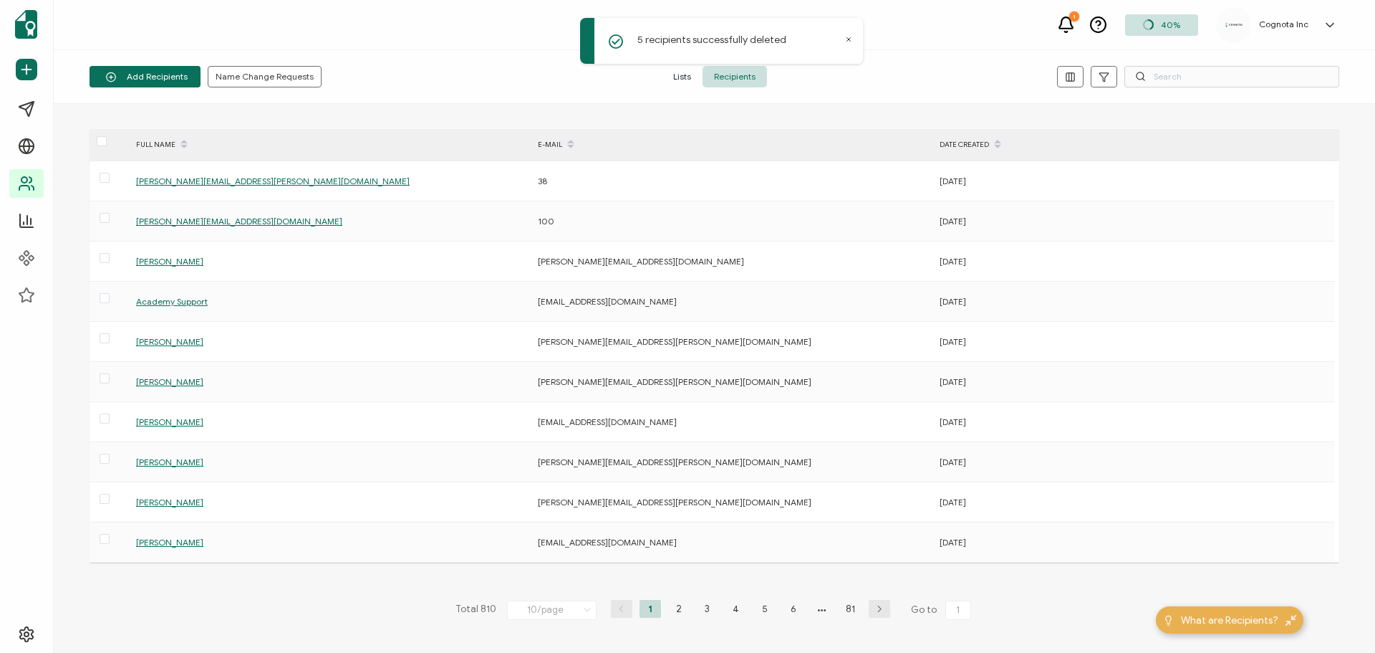
click at [686, 85] on span "Lists" at bounding box center [682, 76] width 41 height 21
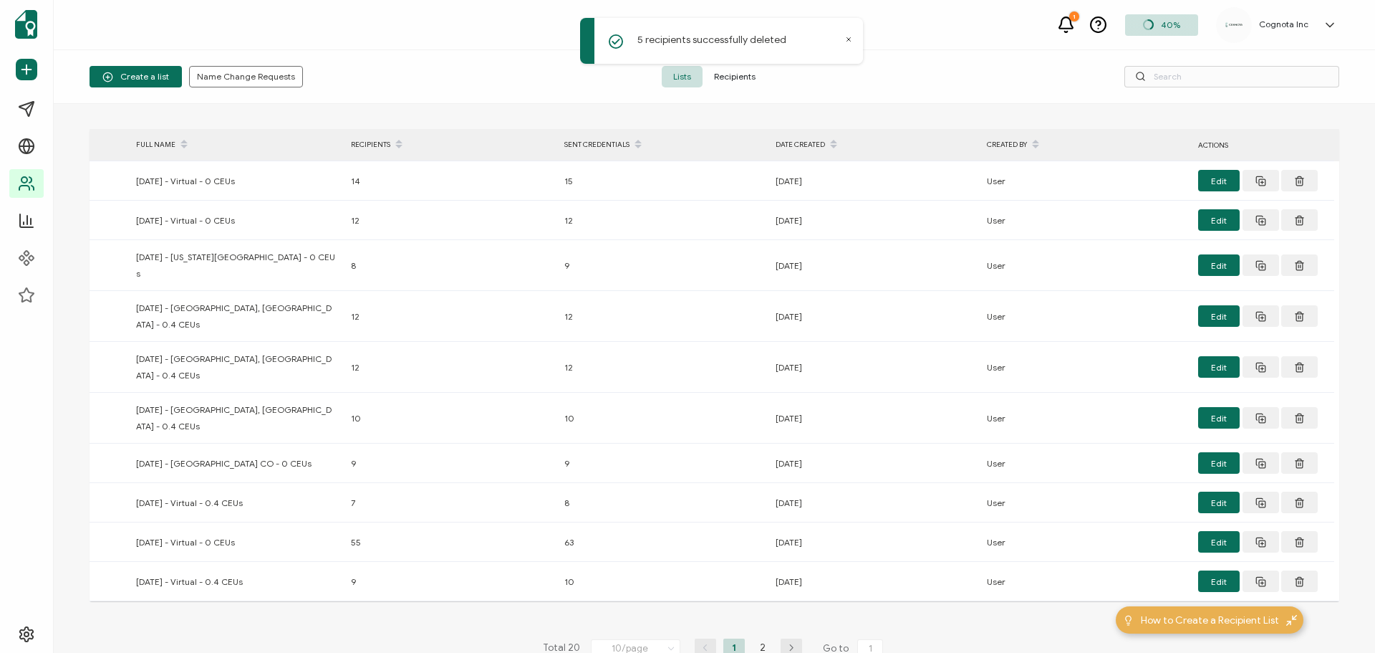
click at [845, 39] on div "5 recipients successfully deleted" at bounding box center [721, 41] width 283 height 46
click at [849, 36] on icon at bounding box center [848, 39] width 7 height 7
click at [749, 79] on span "Recipients" at bounding box center [735, 76] width 64 height 21
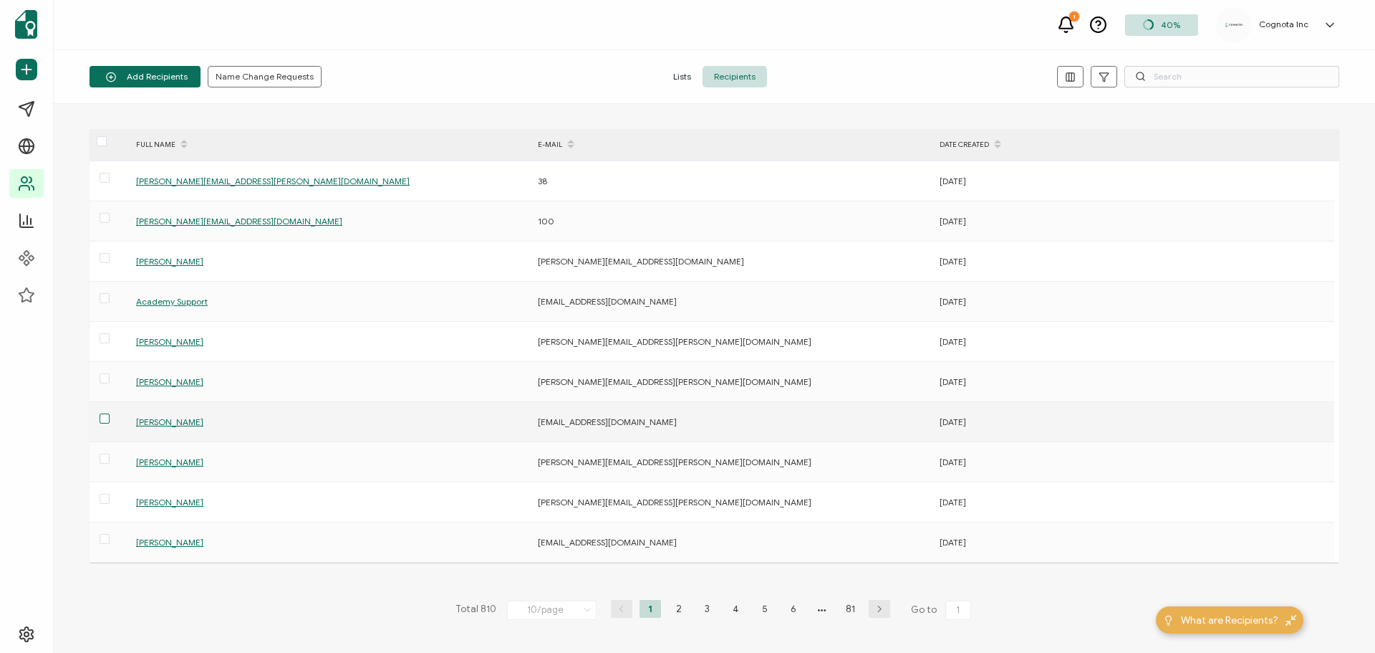
click at [106, 421] on span at bounding box center [105, 418] width 10 height 10
click at [110, 413] on input "checkbox" at bounding box center [110, 413] width 0 height 0
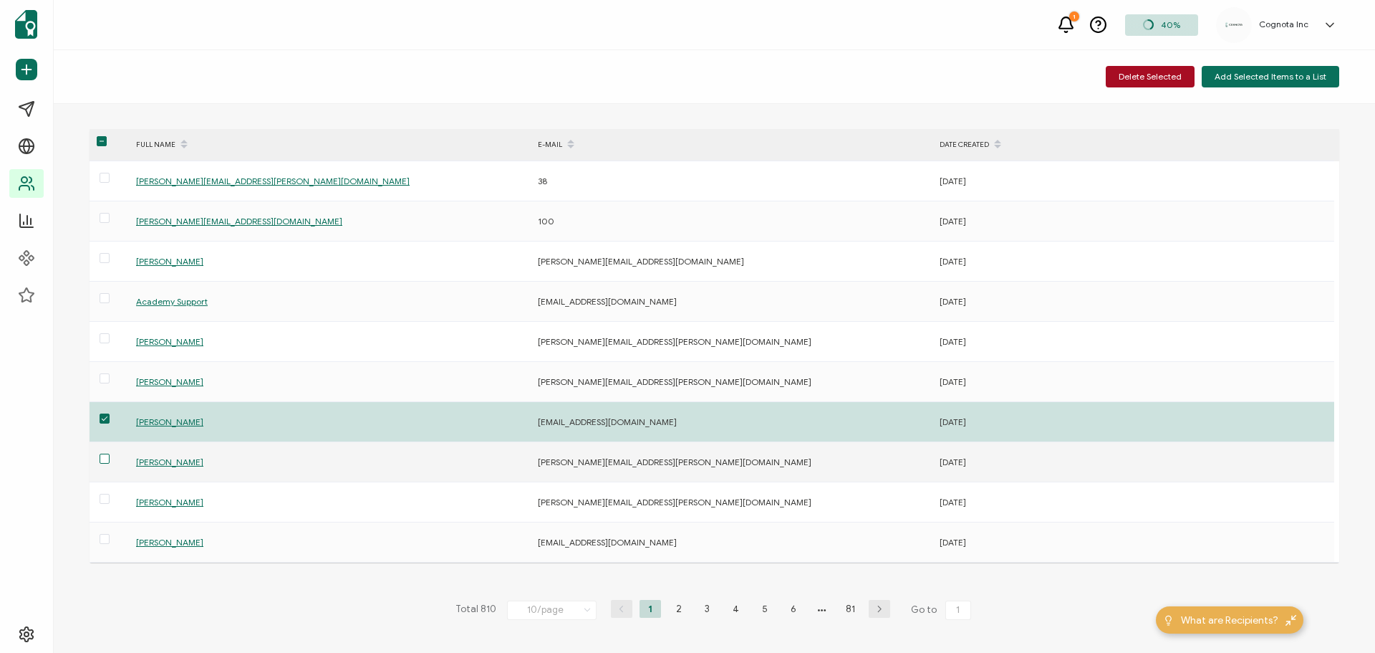
click at [104, 460] on span at bounding box center [105, 458] width 10 height 10
click at [110, 453] on input "checkbox" at bounding box center [110, 453] width 0 height 0
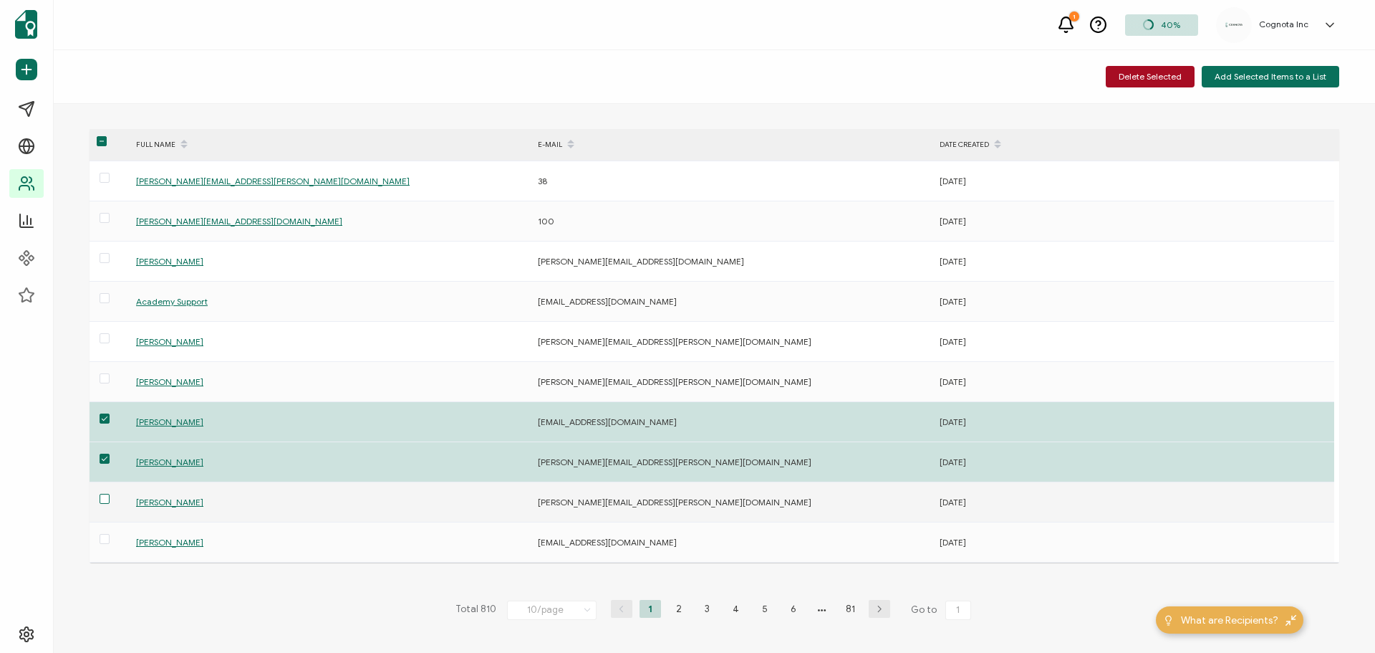
click at [102, 502] on span at bounding box center [105, 499] width 10 height 10
click at [110, 494] on input "checkbox" at bounding box center [110, 494] width 0 height 0
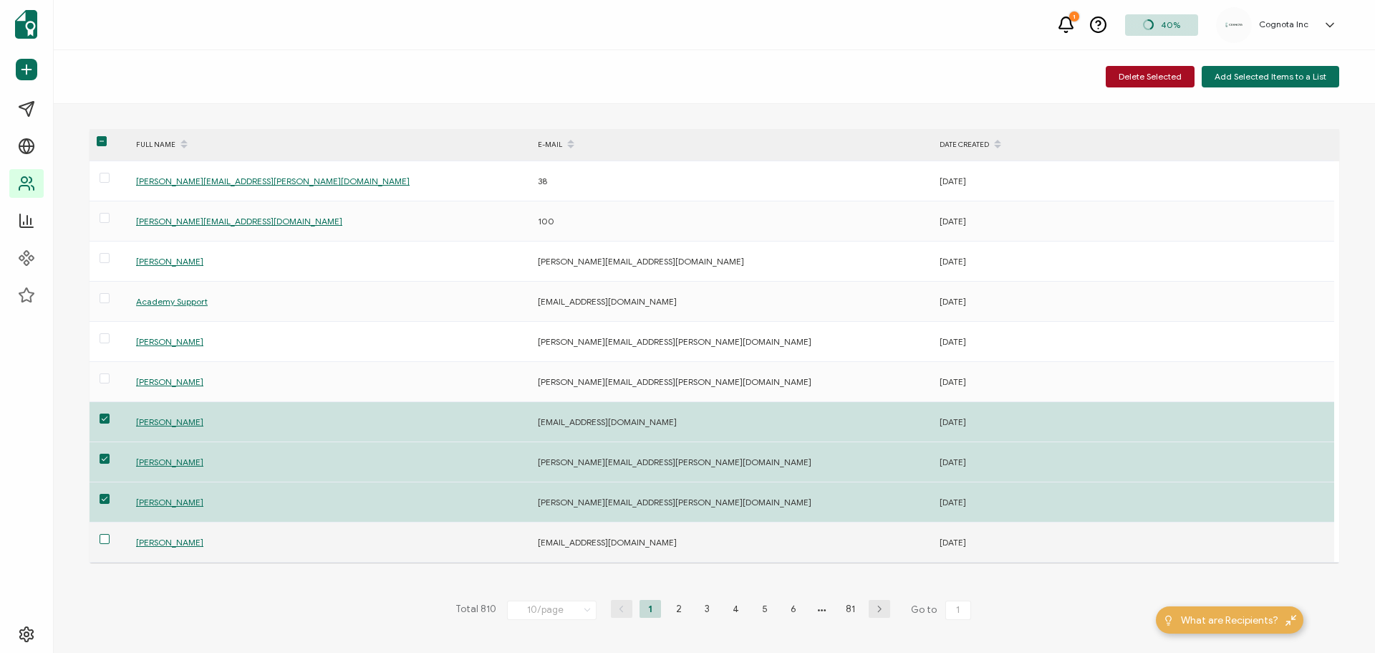
click at [104, 542] on span at bounding box center [105, 539] width 10 height 10
click at [110, 534] on input "checkbox" at bounding box center [110, 534] width 0 height 0
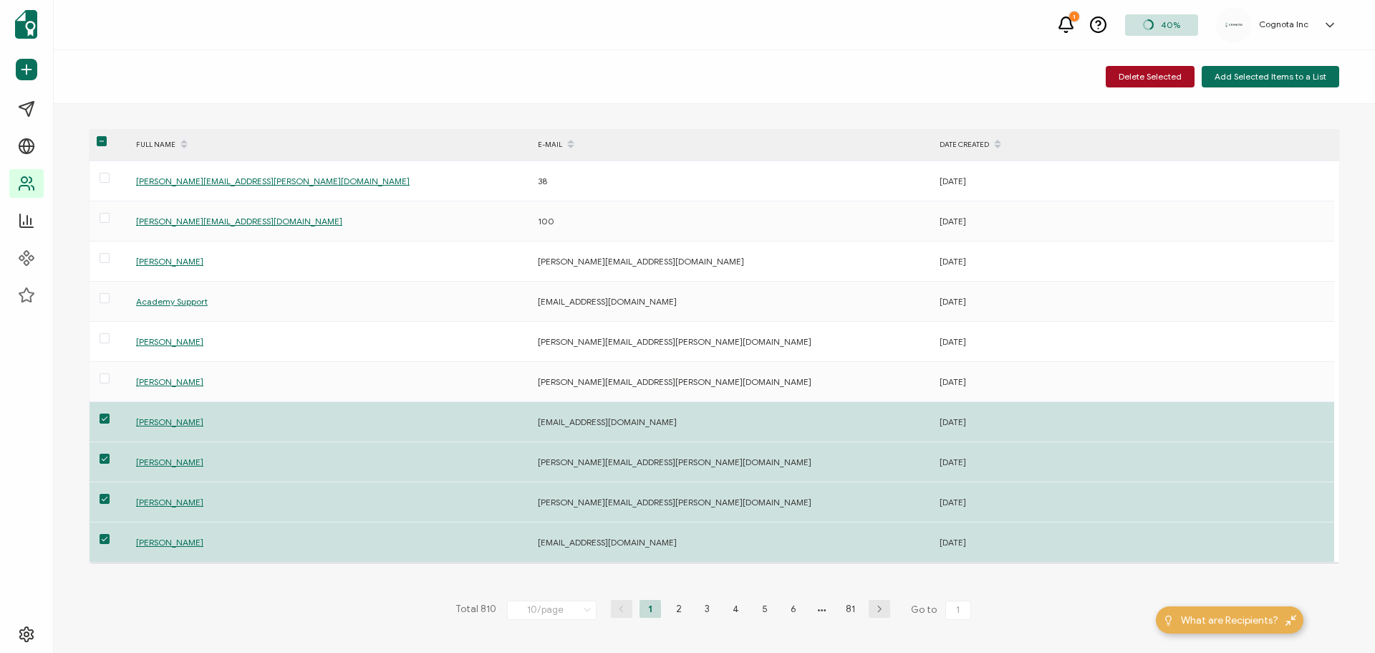
drag, startPoint x: 1149, startPoint y: 75, endPoint x: 1147, endPoint y: 120, distance: 45.2
click at [1149, 75] on span "Delete Selected" at bounding box center [1150, 76] width 63 height 9
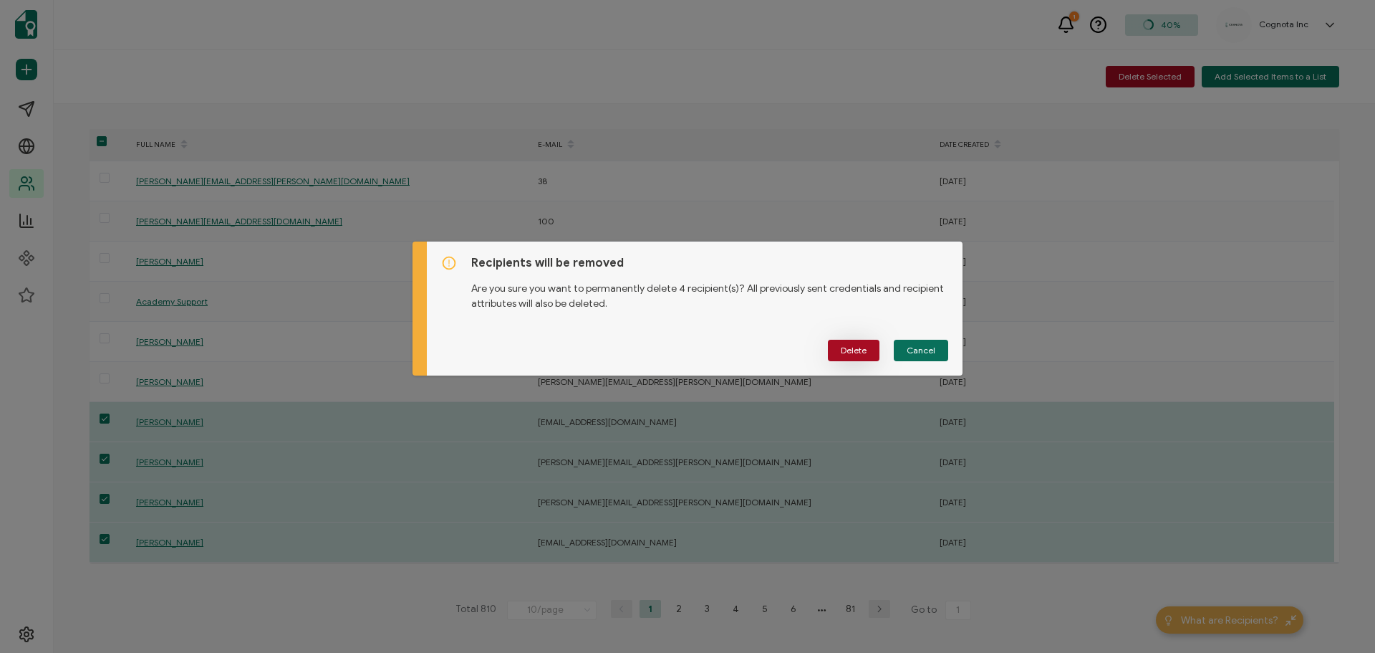
click at [855, 357] on button "Delete" at bounding box center [854, 350] width 52 height 21
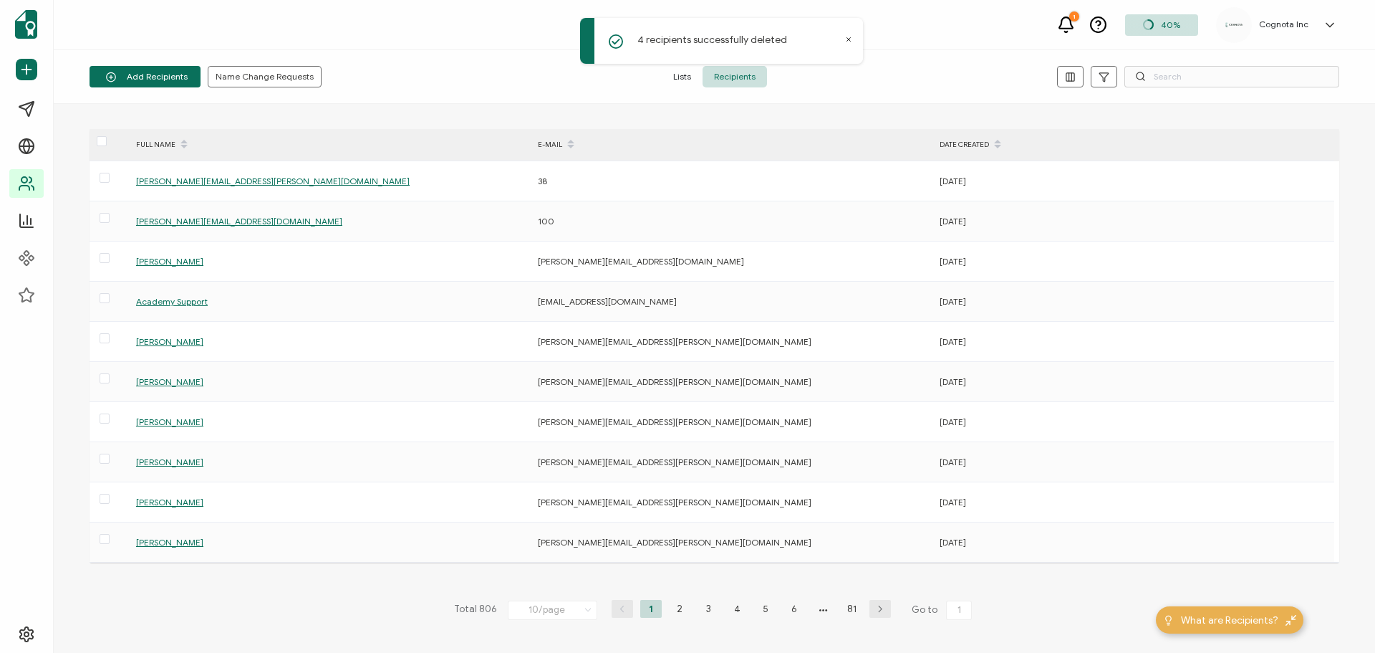
click at [682, 78] on span "Lists" at bounding box center [682, 76] width 41 height 21
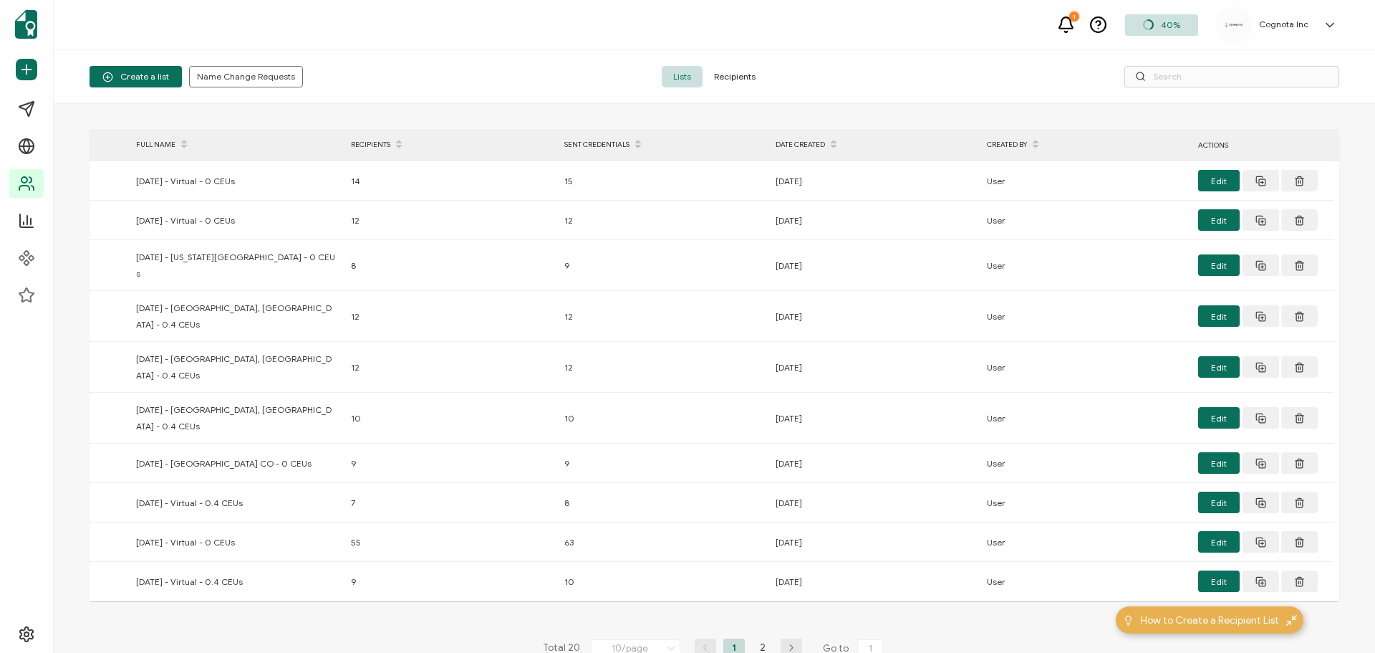
click at [736, 77] on span "Recipients" at bounding box center [735, 76] width 64 height 21
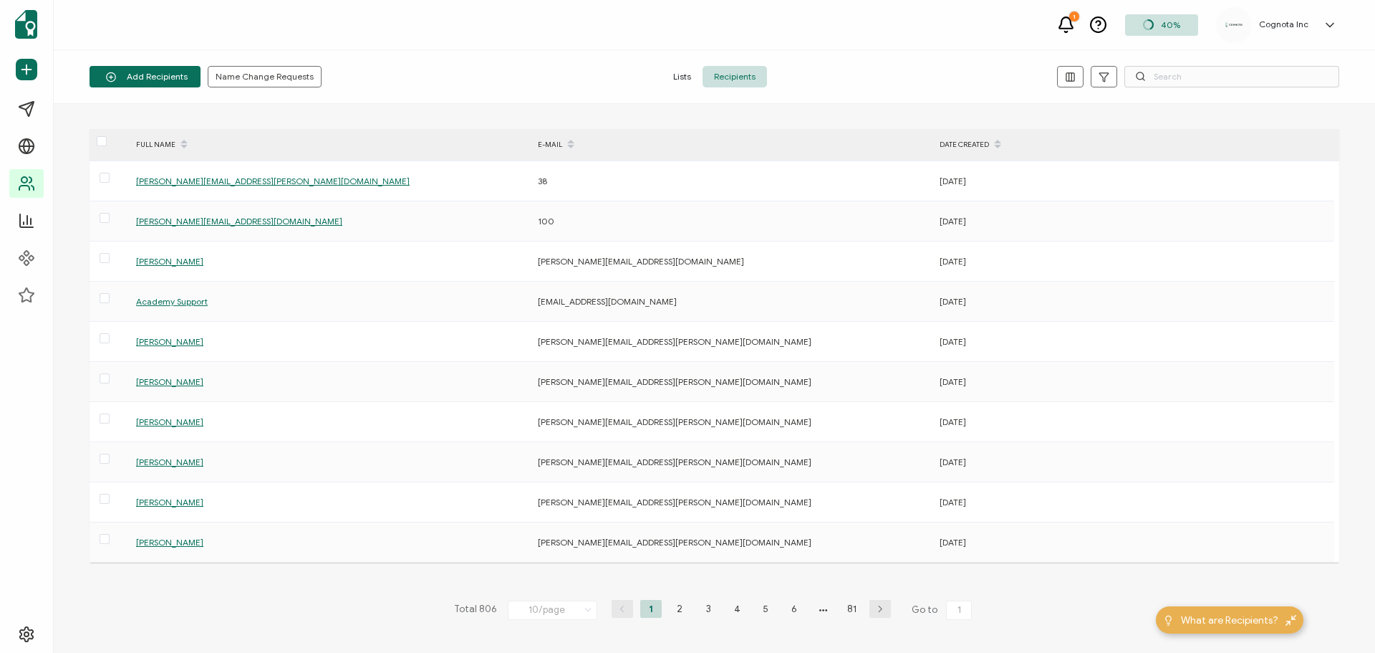
click at [582, 616] on icon at bounding box center [589, 610] width 14 height 16
click at [544, 567] on span "100/page" at bounding box center [539, 571] width 41 height 11
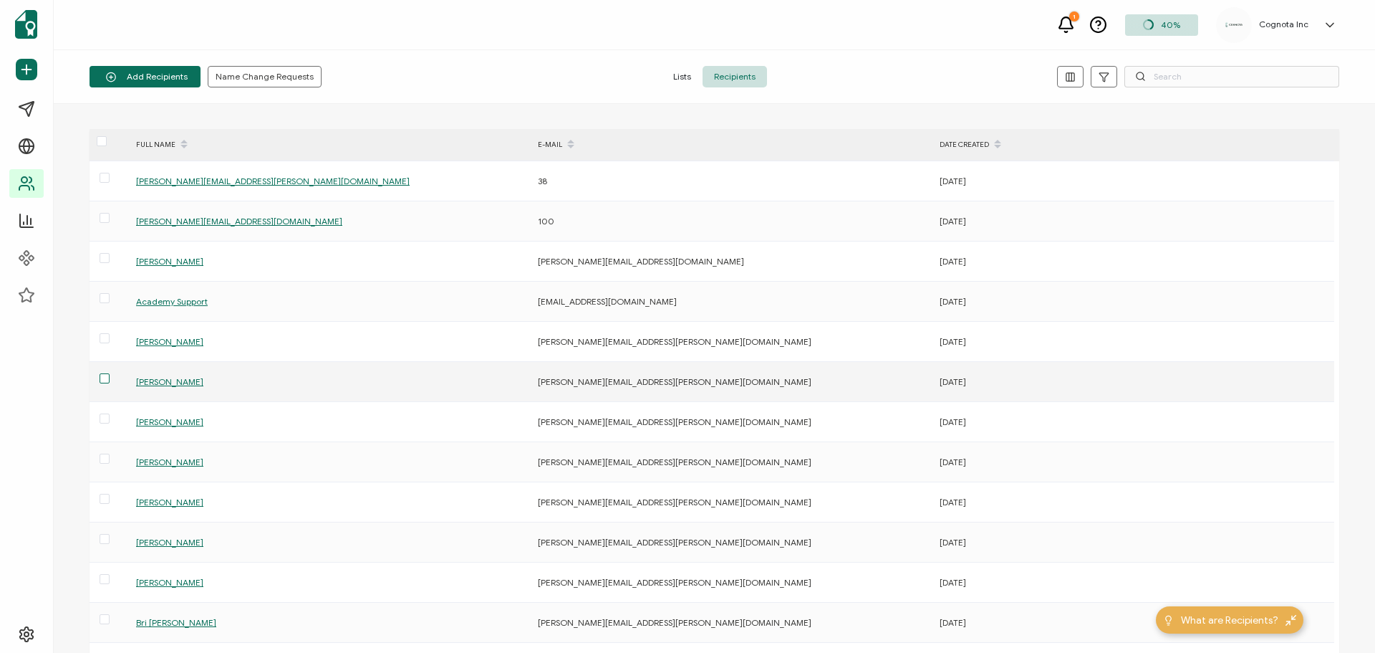
click at [107, 381] on span at bounding box center [105, 378] width 10 height 10
click at [110, 373] on input "checkbox" at bounding box center [110, 373] width 0 height 0
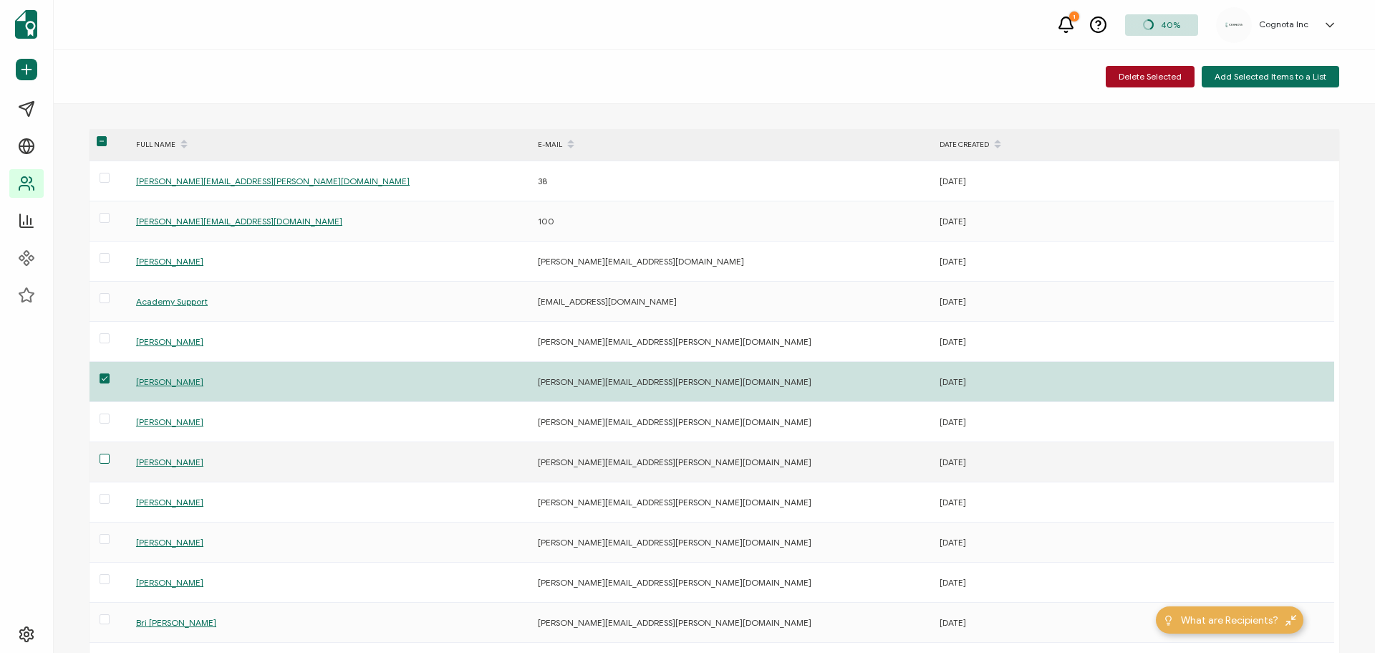
click at [108, 457] on span at bounding box center [105, 458] width 10 height 10
click at [110, 453] on input "checkbox" at bounding box center [110, 453] width 0 height 0
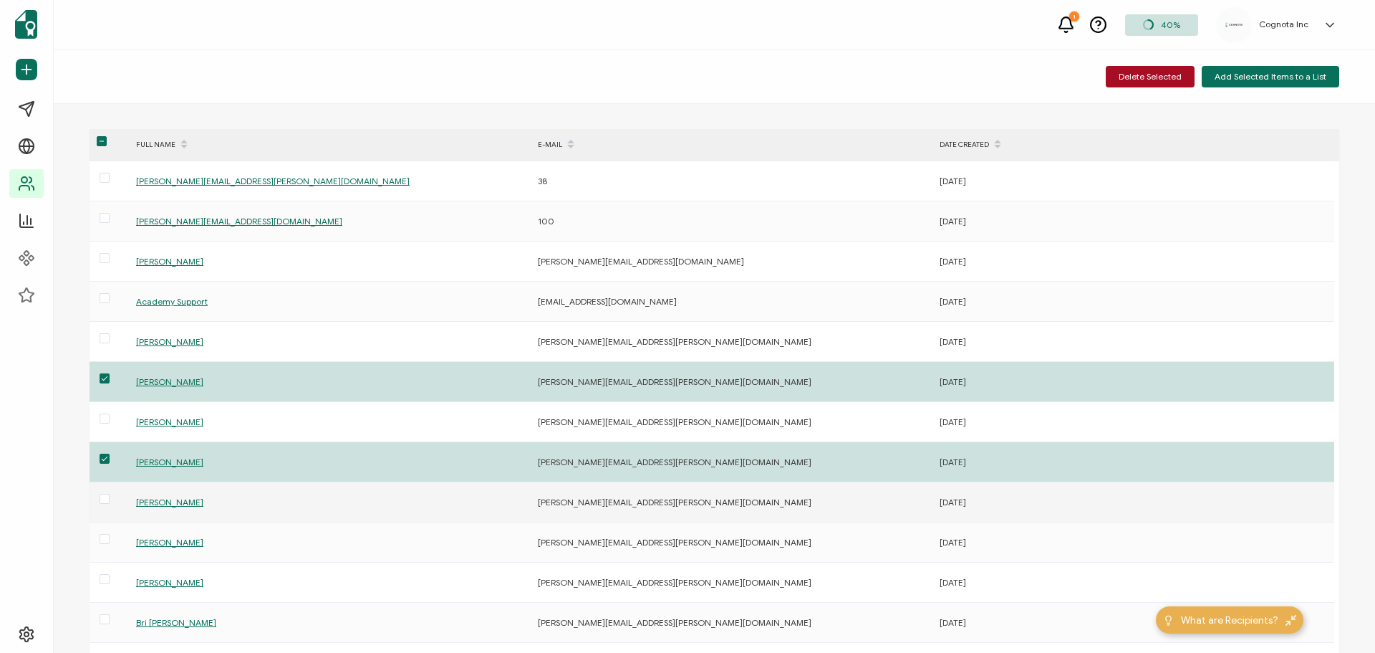
click at [110, 495] on div at bounding box center [109, 502] width 39 height 22
click at [107, 501] on span at bounding box center [105, 499] width 10 height 10
click at [110, 494] on input "checkbox" at bounding box center [110, 494] width 0 height 0
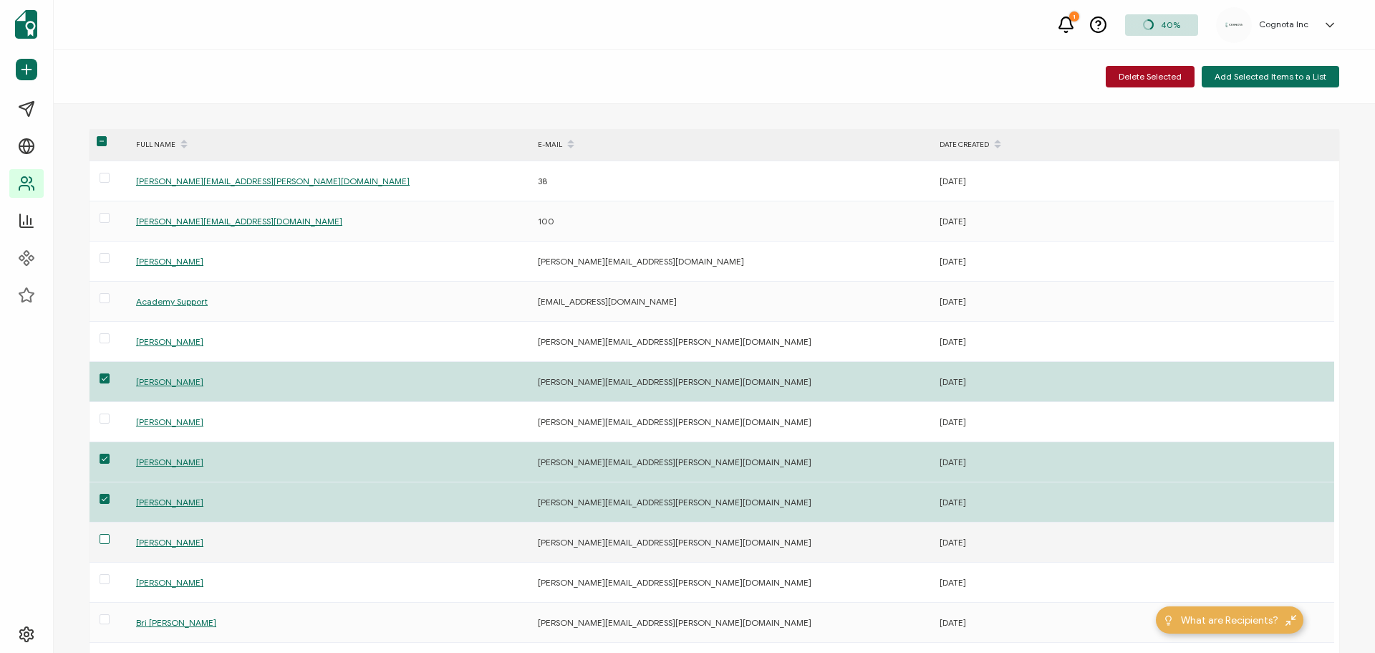
click at [105, 534] on span at bounding box center [105, 539] width 10 height 10
click at [110, 534] on input "checkbox" at bounding box center [110, 534] width 0 height 0
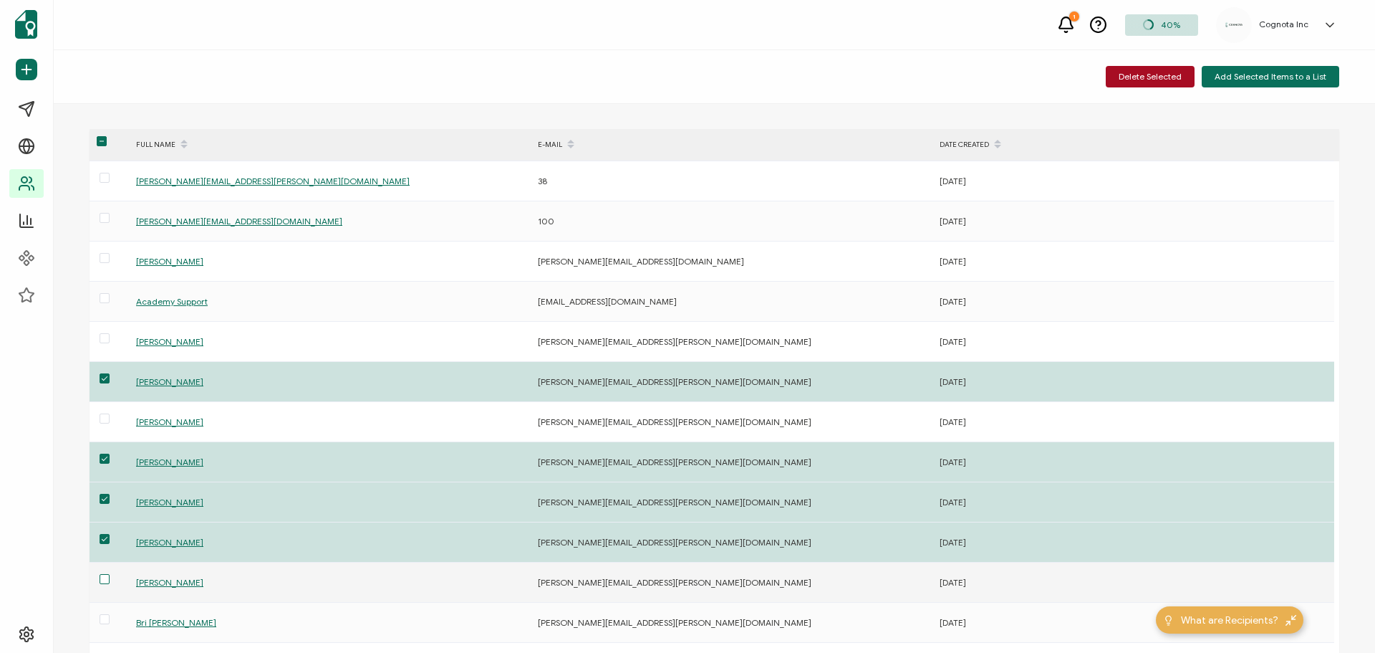
click at [106, 580] on span at bounding box center [105, 579] width 10 height 10
click at [110, 574] on input "checkbox" at bounding box center [110, 574] width 0 height 0
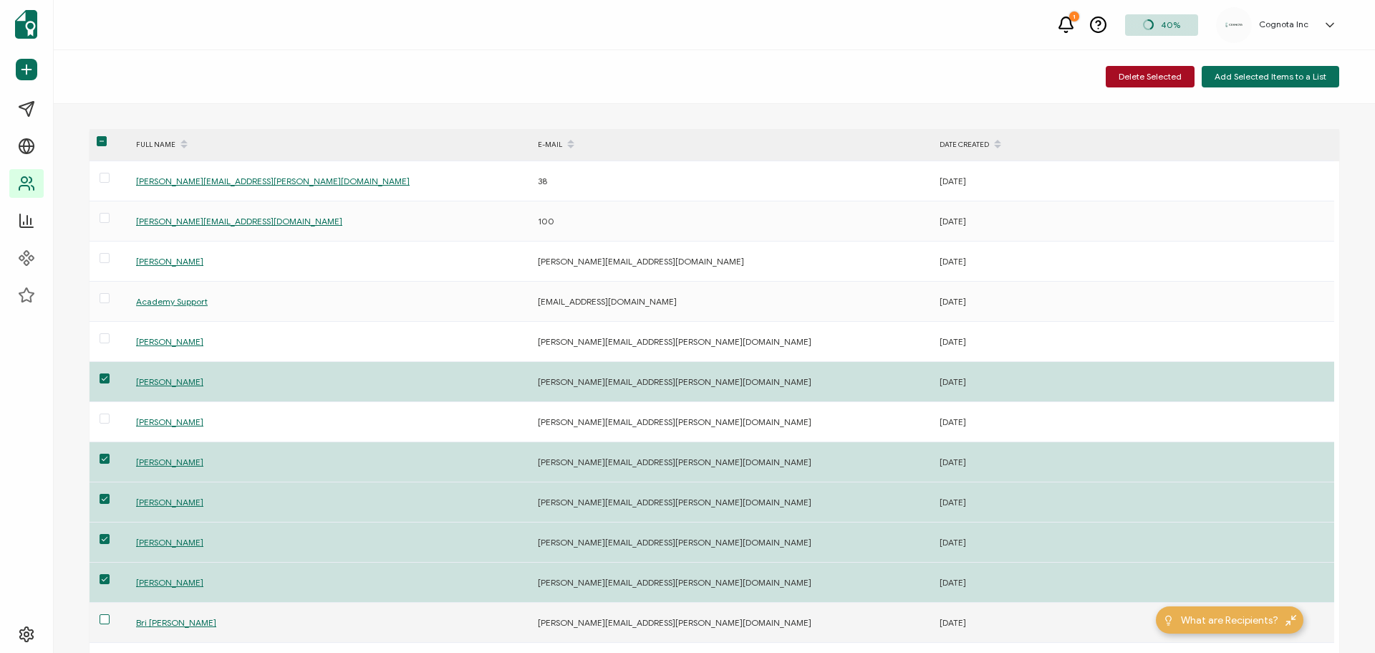
click at [106, 615] on span at bounding box center [105, 619] width 10 height 10
click at [110, 614] on input "checkbox" at bounding box center [110, 614] width 0 height 0
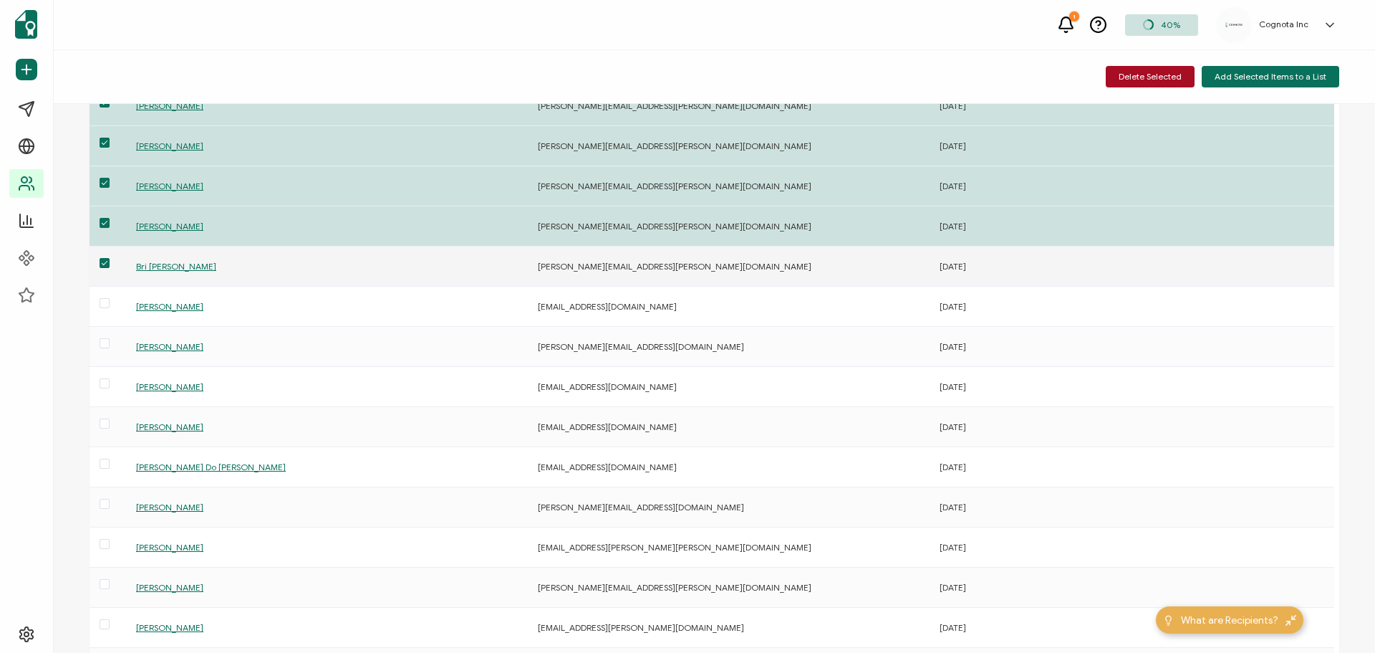
scroll to position [358, 0]
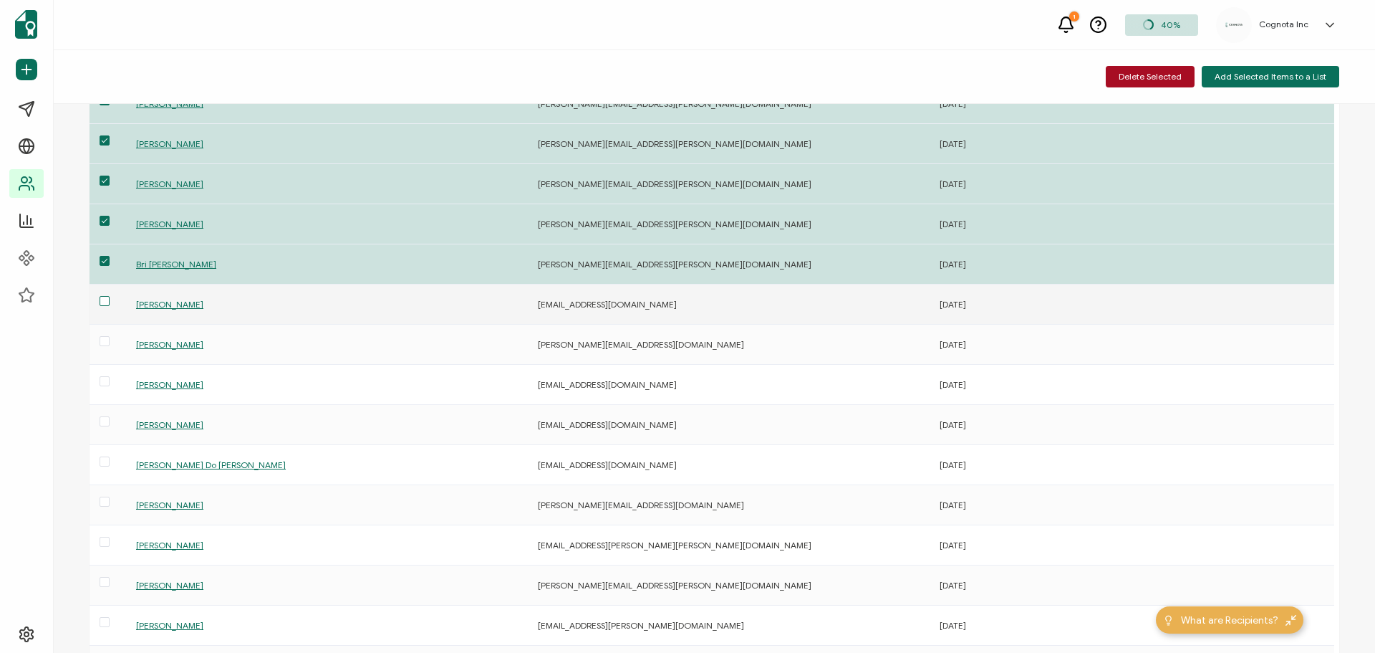
click at [105, 302] on span at bounding box center [105, 301] width 10 height 10
click at [110, 296] on input "checkbox" at bounding box center [110, 296] width 0 height 0
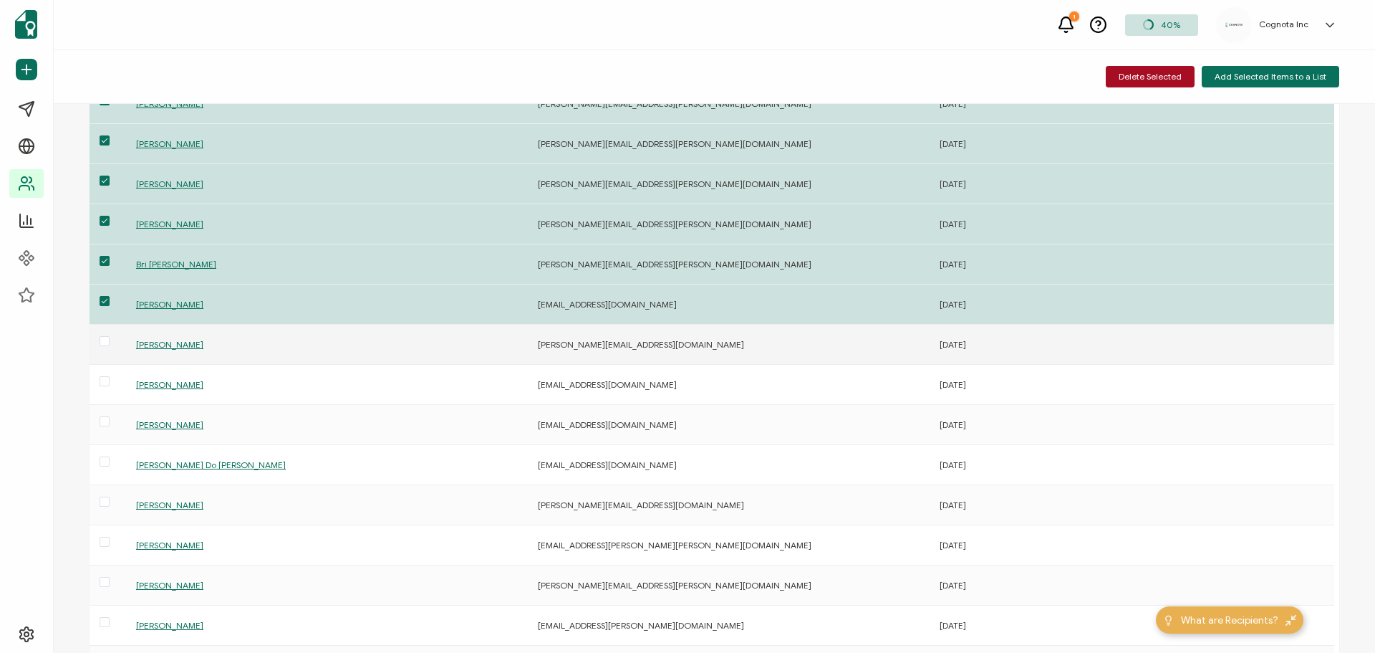
click at [107, 346] on span at bounding box center [105, 342] width 10 height 12
click at [110, 336] on input "checkbox" at bounding box center [110, 336] width 0 height 0
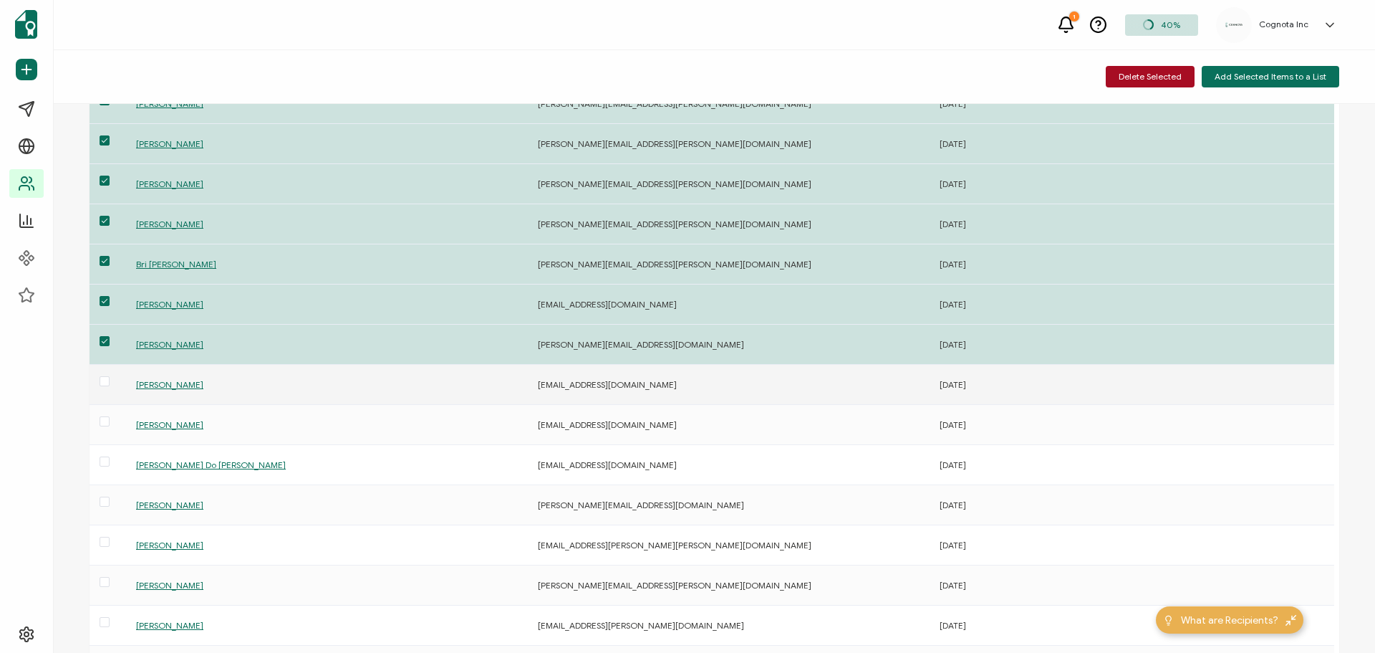
click at [110, 380] on div at bounding box center [109, 384] width 39 height 22
click at [106, 385] on span at bounding box center [105, 381] width 10 height 10
click at [110, 376] on input "checkbox" at bounding box center [110, 376] width 0 height 0
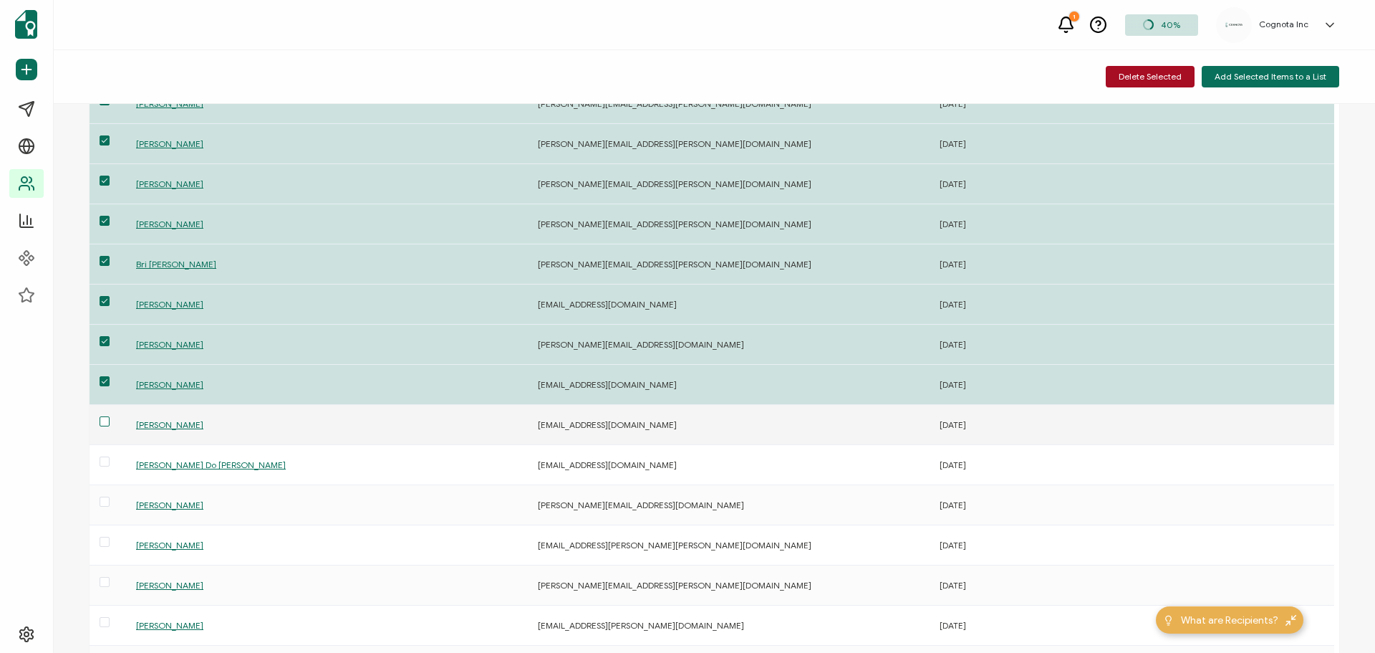
click at [103, 418] on span at bounding box center [105, 421] width 10 height 10
click at [110, 416] on input "checkbox" at bounding box center [110, 416] width 0 height 0
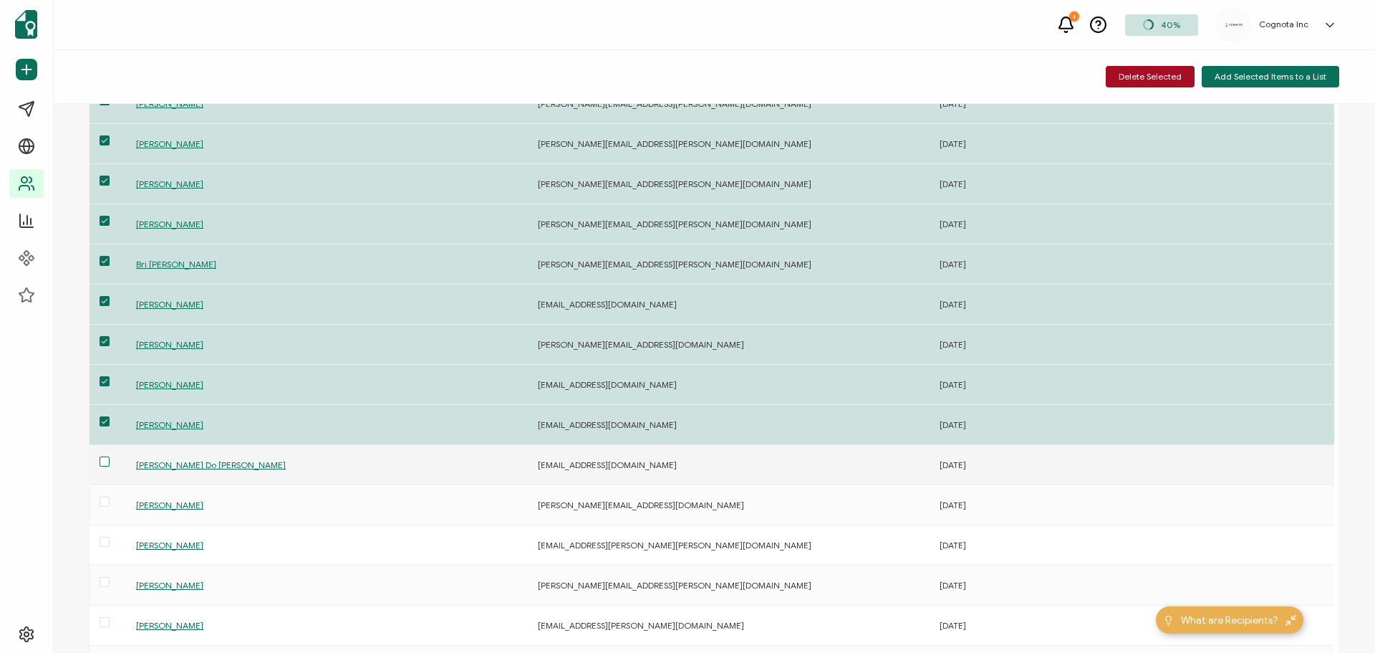
click at [105, 465] on span at bounding box center [105, 461] width 10 height 10
click at [110, 456] on input "checkbox" at bounding box center [110, 456] width 0 height 0
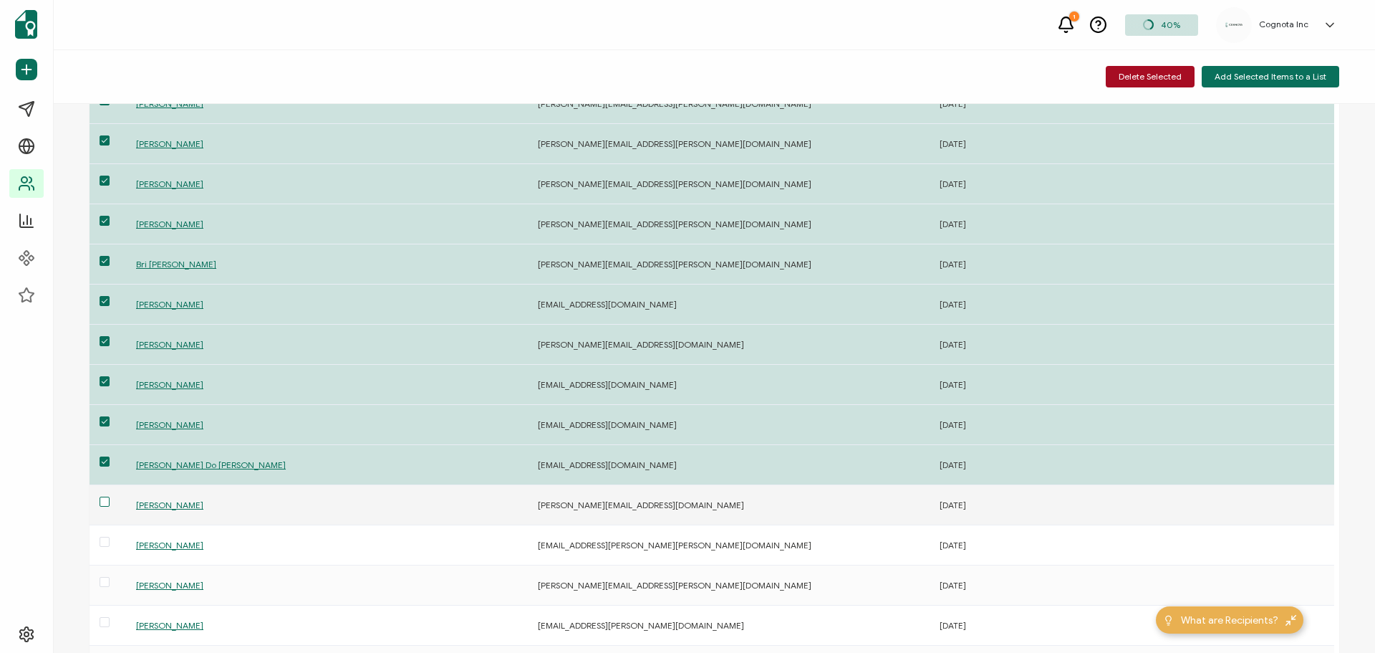
click at [108, 503] on span at bounding box center [105, 501] width 10 height 10
click at [110, 496] on input "checkbox" at bounding box center [110, 496] width 0 height 0
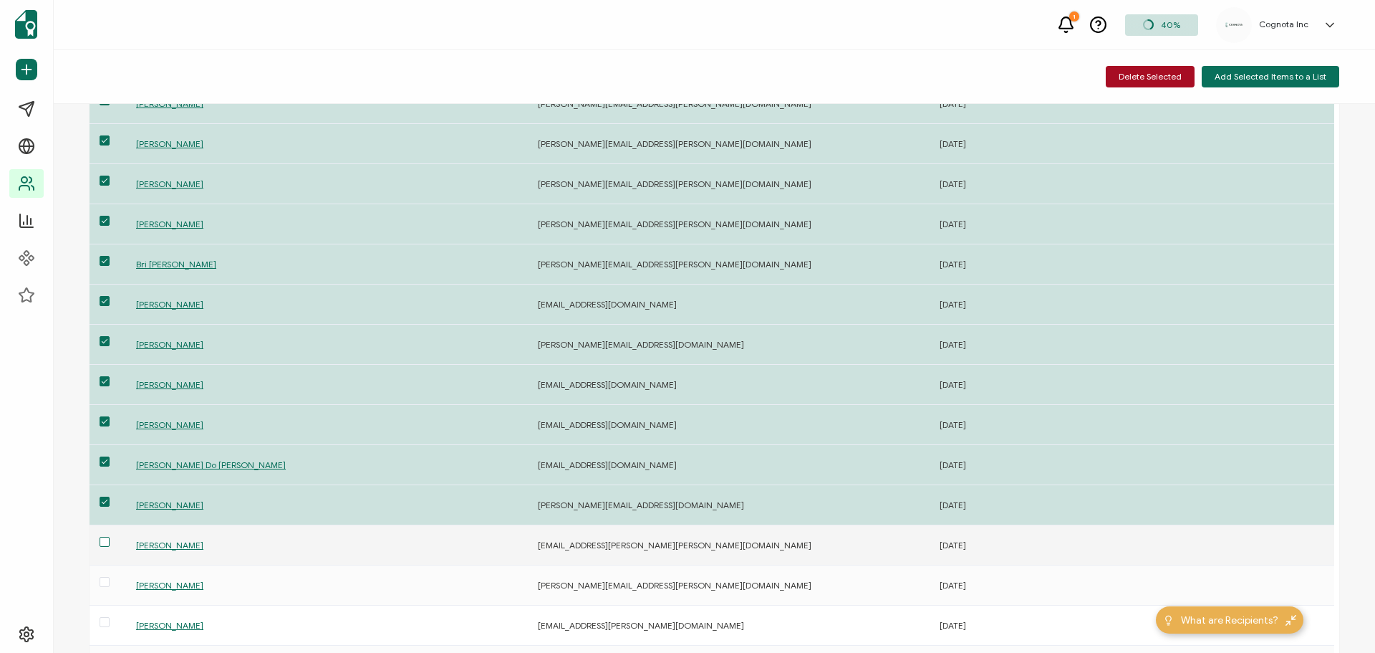
click at [107, 546] on span at bounding box center [105, 542] width 10 height 10
click at [110, 537] on input "checkbox" at bounding box center [110, 537] width 0 height 0
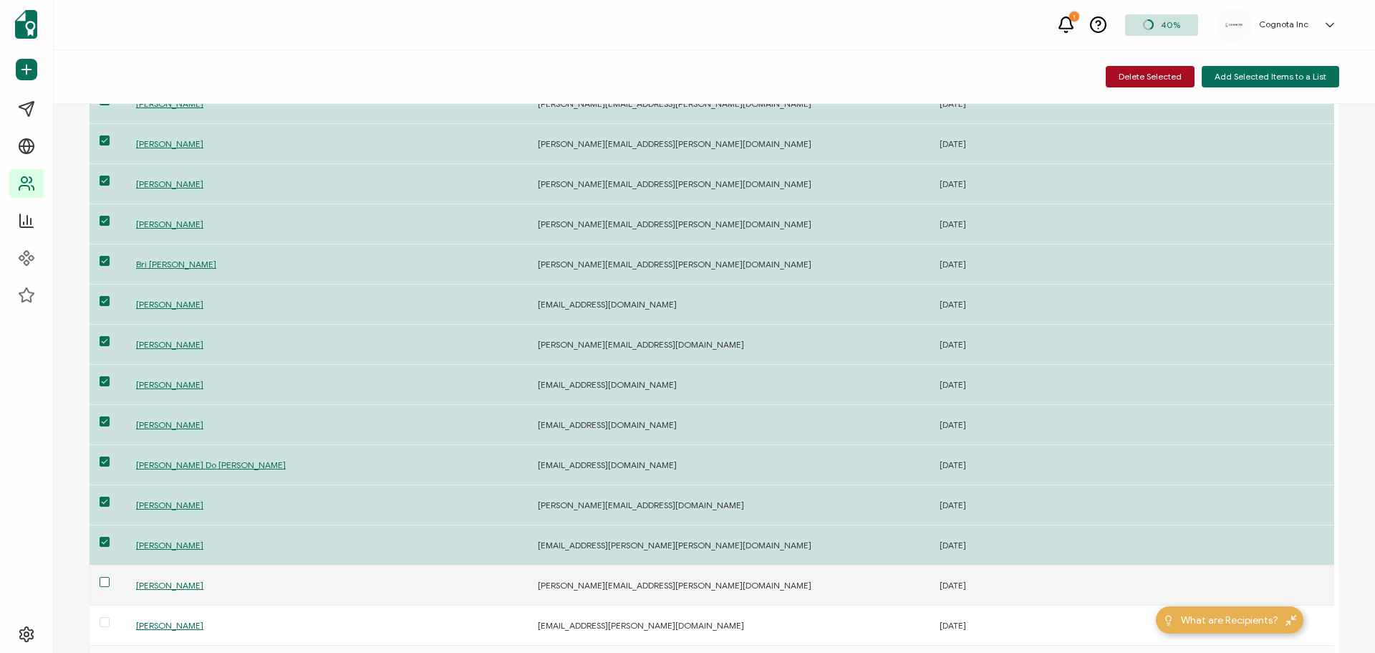
click at [104, 583] on span at bounding box center [105, 582] width 10 height 10
click at [110, 577] on input "checkbox" at bounding box center [110, 577] width 0 height 0
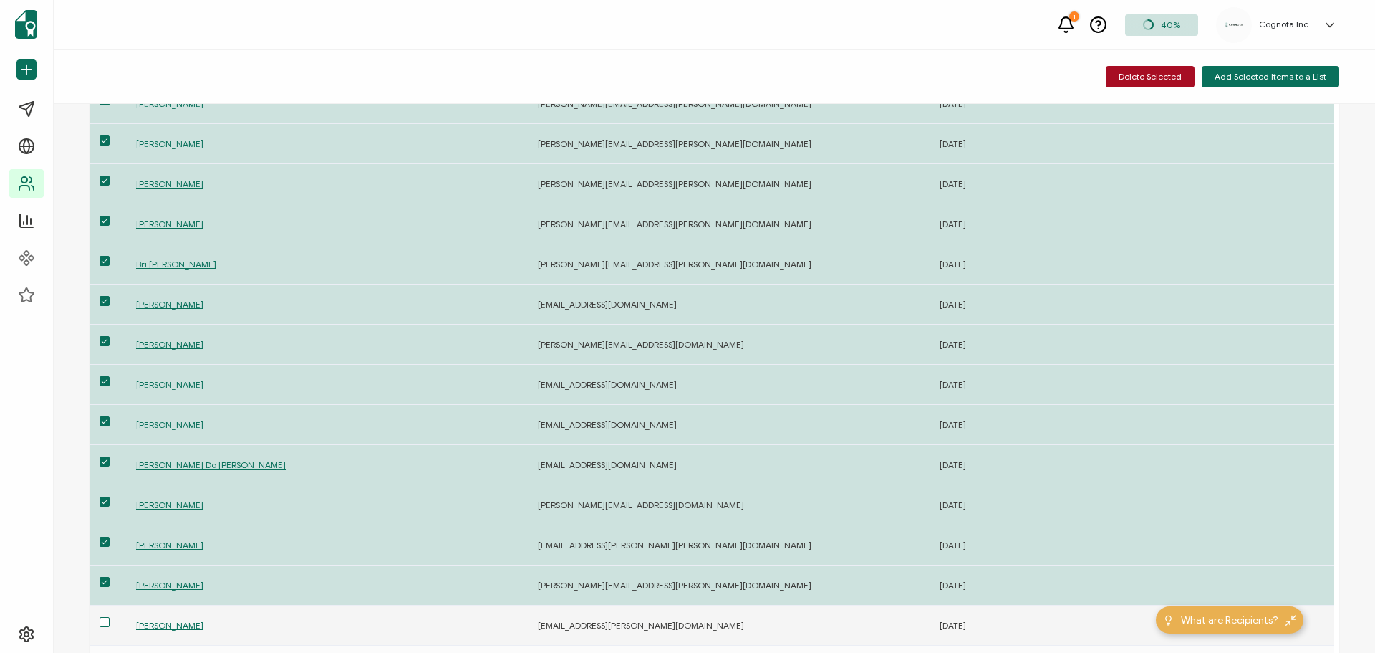
click at [105, 624] on span at bounding box center [105, 622] width 10 height 10
click at [110, 617] on input "checkbox" at bounding box center [110, 617] width 0 height 0
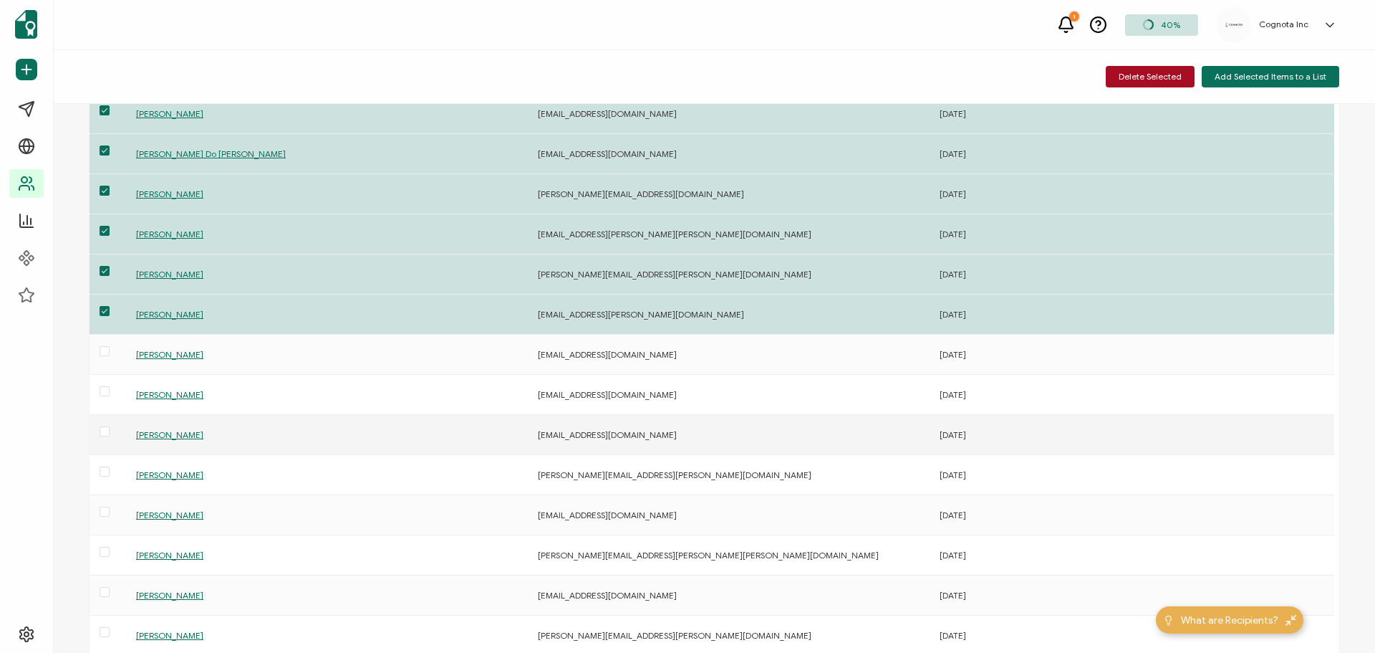
scroll to position [788, 0]
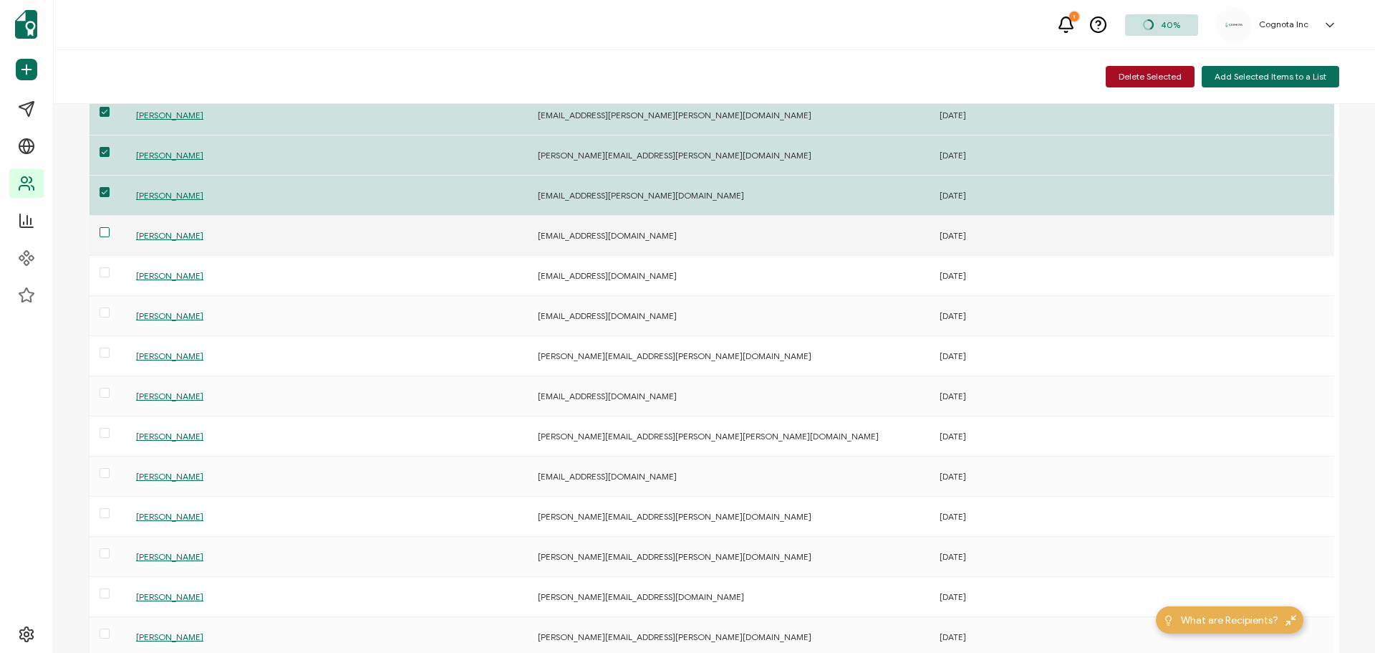
click at [107, 234] on span at bounding box center [105, 232] width 10 height 10
click at [110, 227] on input "checkbox" at bounding box center [110, 227] width 0 height 0
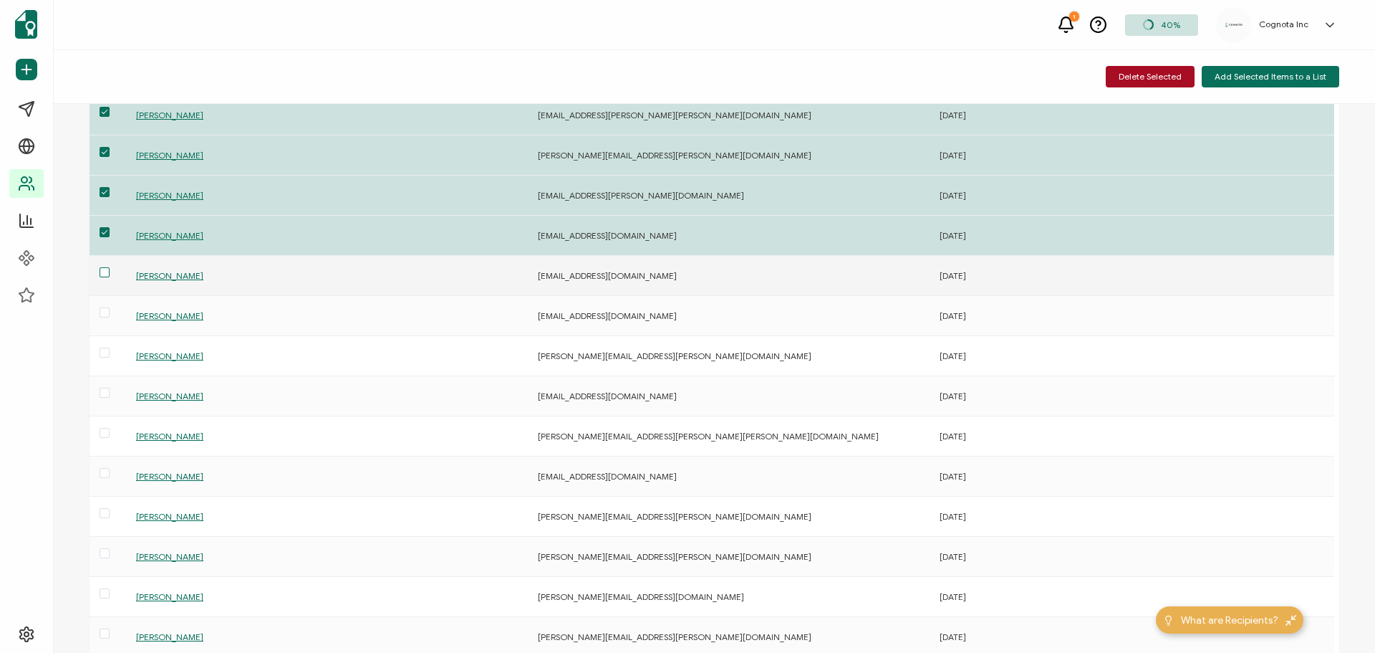
click at [105, 272] on span at bounding box center [105, 272] width 10 height 10
click at [110, 267] on input "checkbox" at bounding box center [110, 267] width 0 height 0
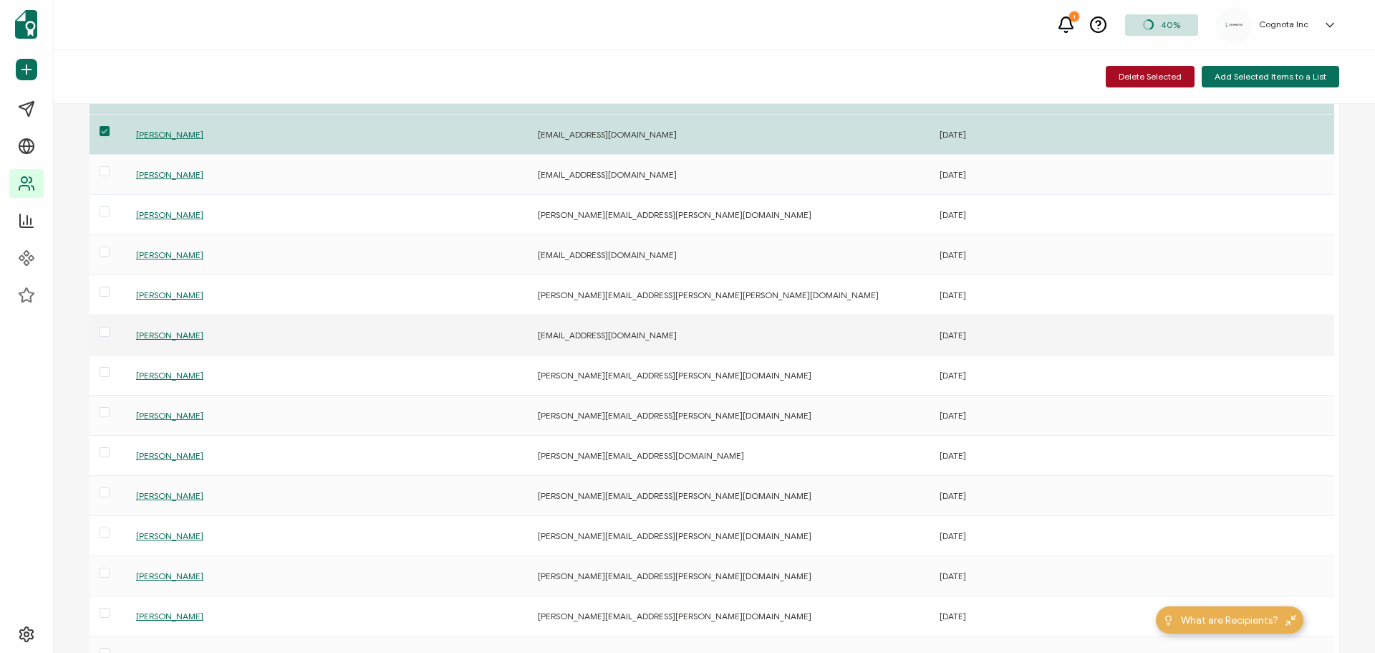
scroll to position [931, 0]
click at [1144, 80] on span "Delete Selected" at bounding box center [1150, 76] width 63 height 9
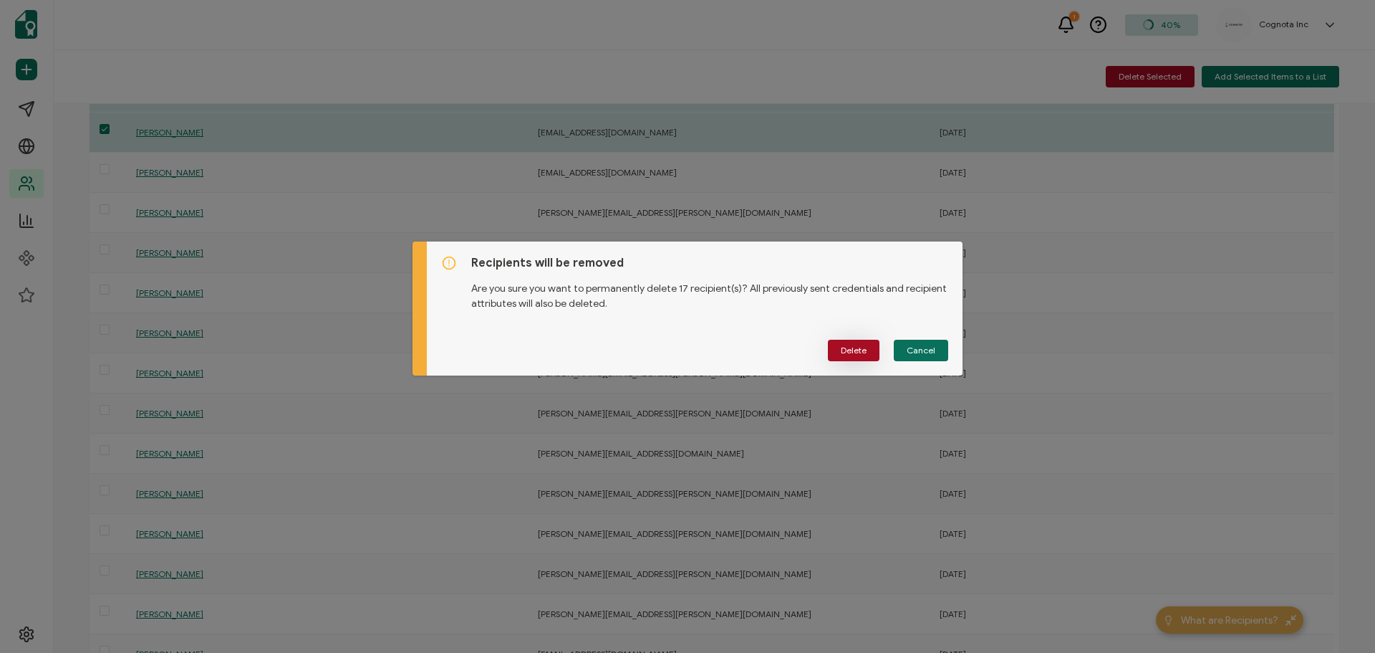
click at [847, 346] on span "Delete" at bounding box center [854, 350] width 26 height 9
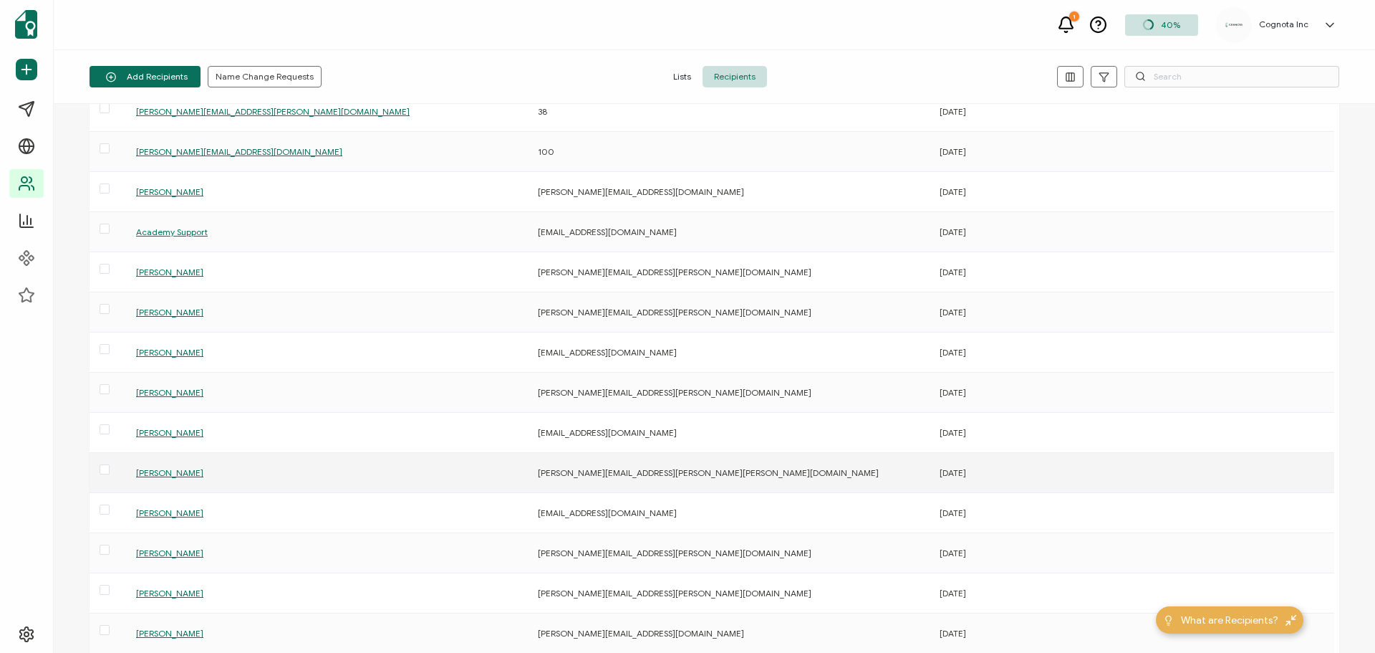
scroll to position [0, 0]
